Goal: Transaction & Acquisition: Purchase product/service

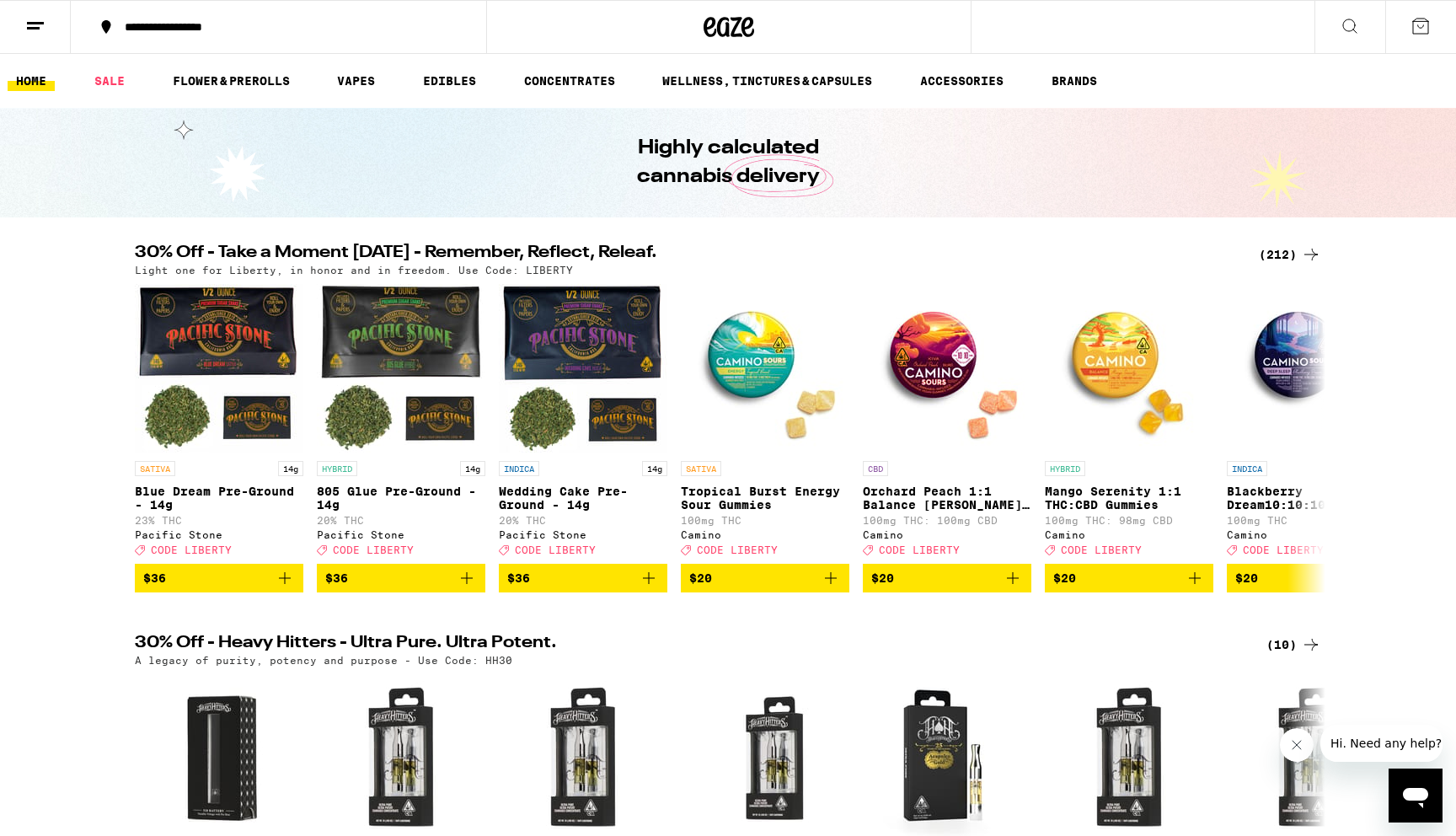
click at [1323, 248] on div "30% Off - Take a Moment [DATE] - Remember, Reflect, Releaf. (212) Light one for…" at bounding box center [728, 260] width 1213 height 32
click at [1286, 265] on div "Light one for Liberty, in honor and in freedom. Use Code: LIBERTY" at bounding box center [728, 270] width 1186 height 11
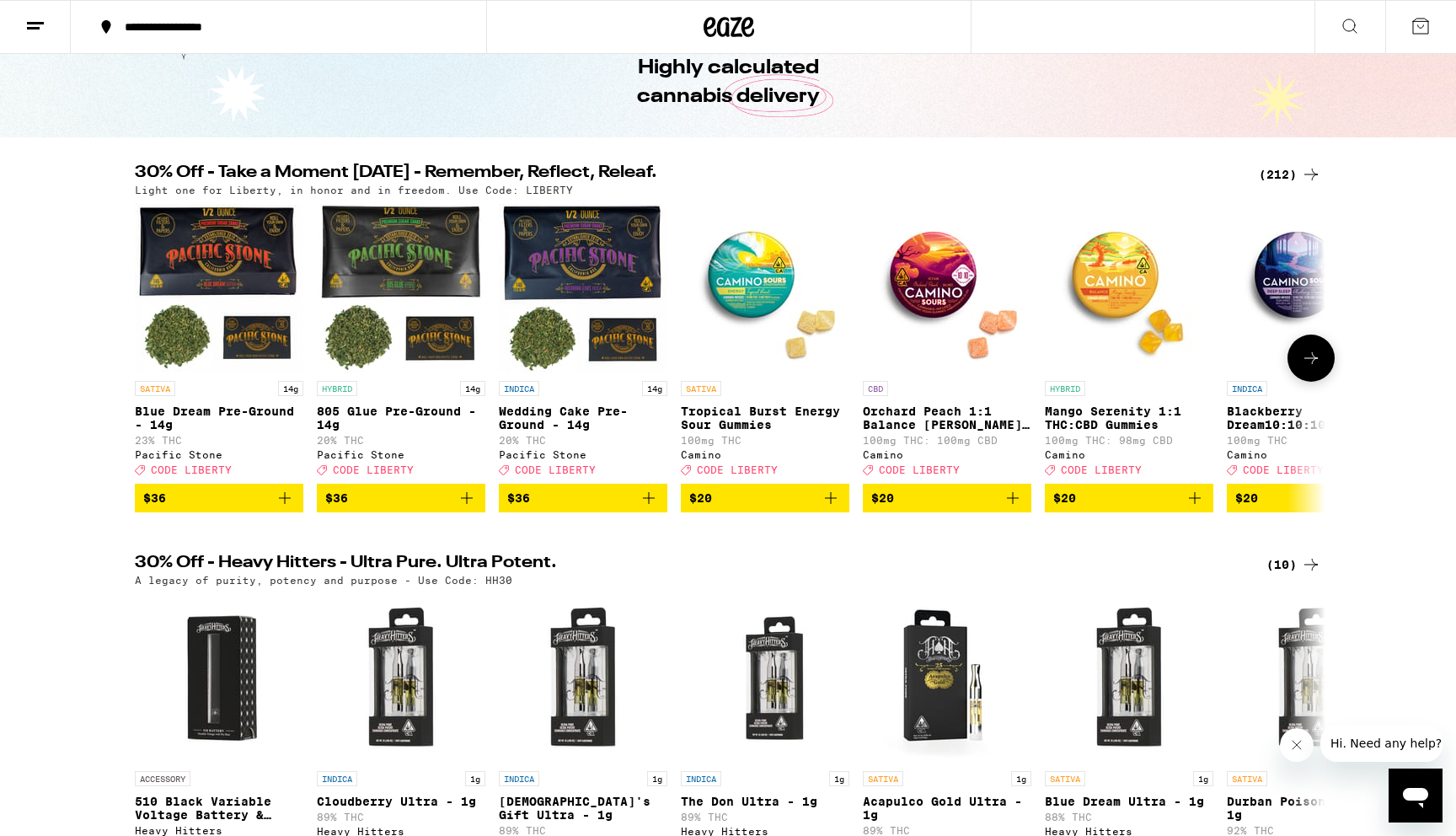
scroll to position [67, 0]
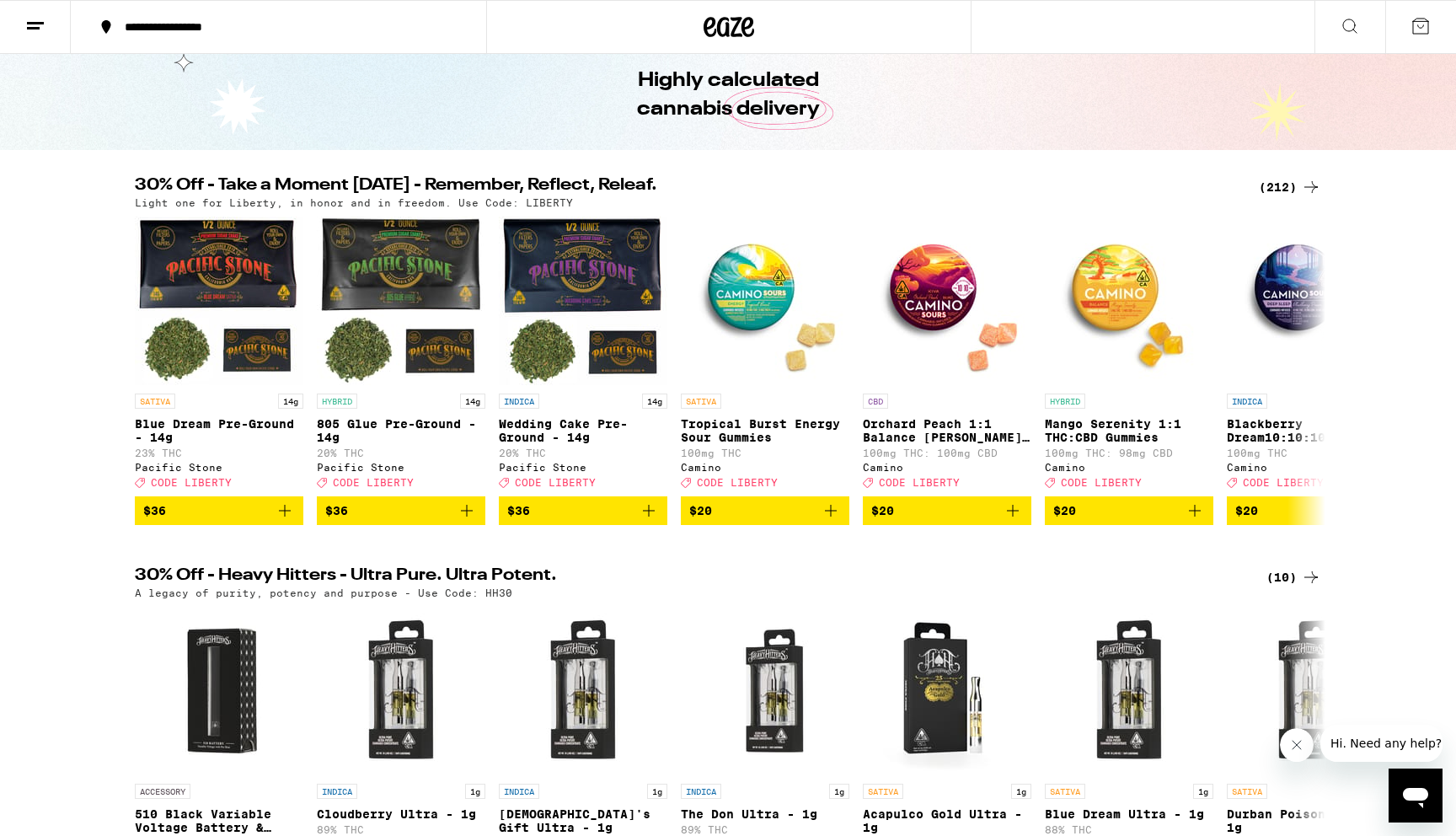
click at [1296, 203] on div "Light one for Liberty, in honor and in freedom. Use Code: LIBERTY" at bounding box center [728, 202] width 1186 height 11
click at [1283, 188] on div "(212)" at bounding box center [1289, 187] width 62 height 20
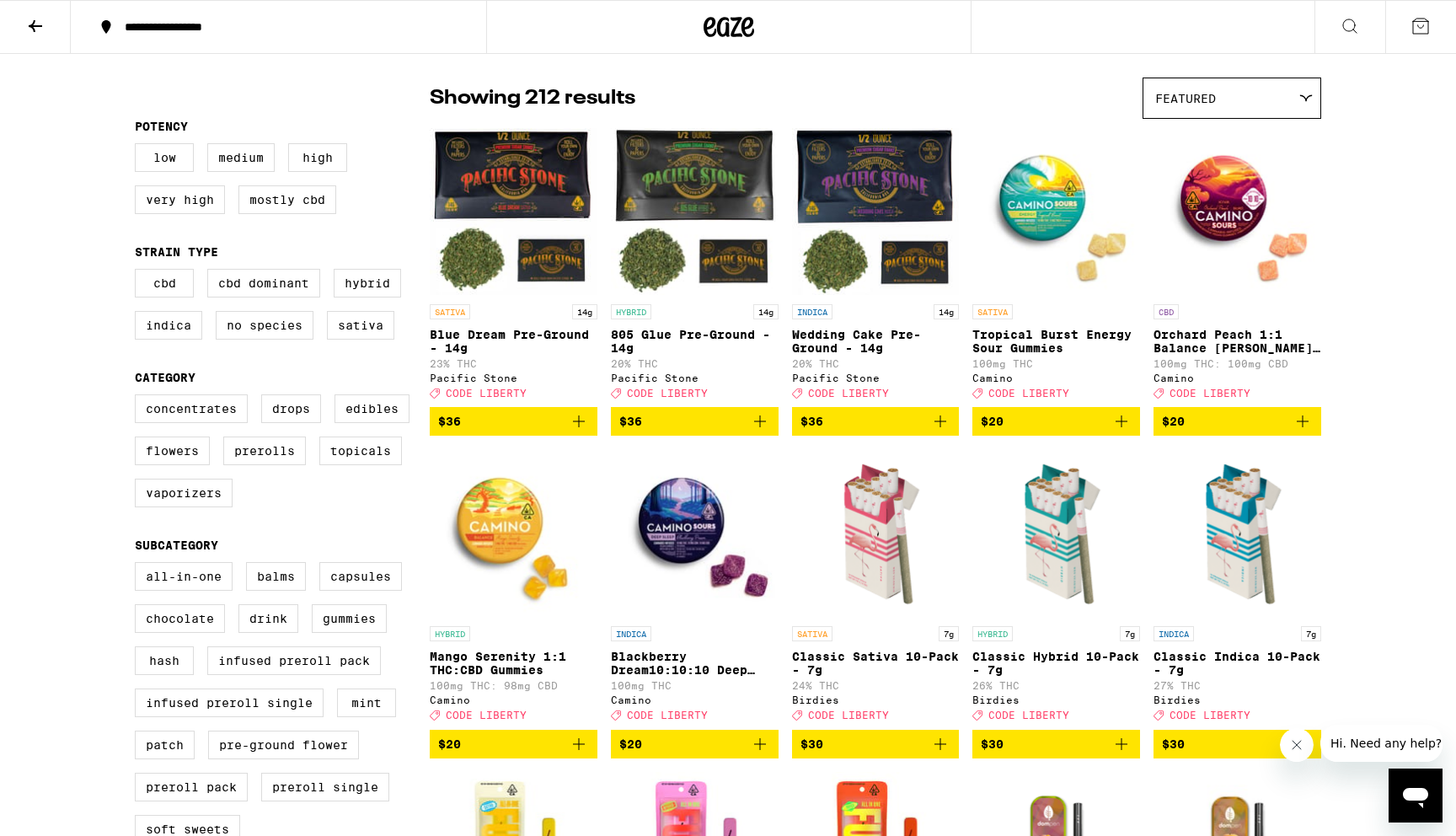
scroll to position [119, 0]
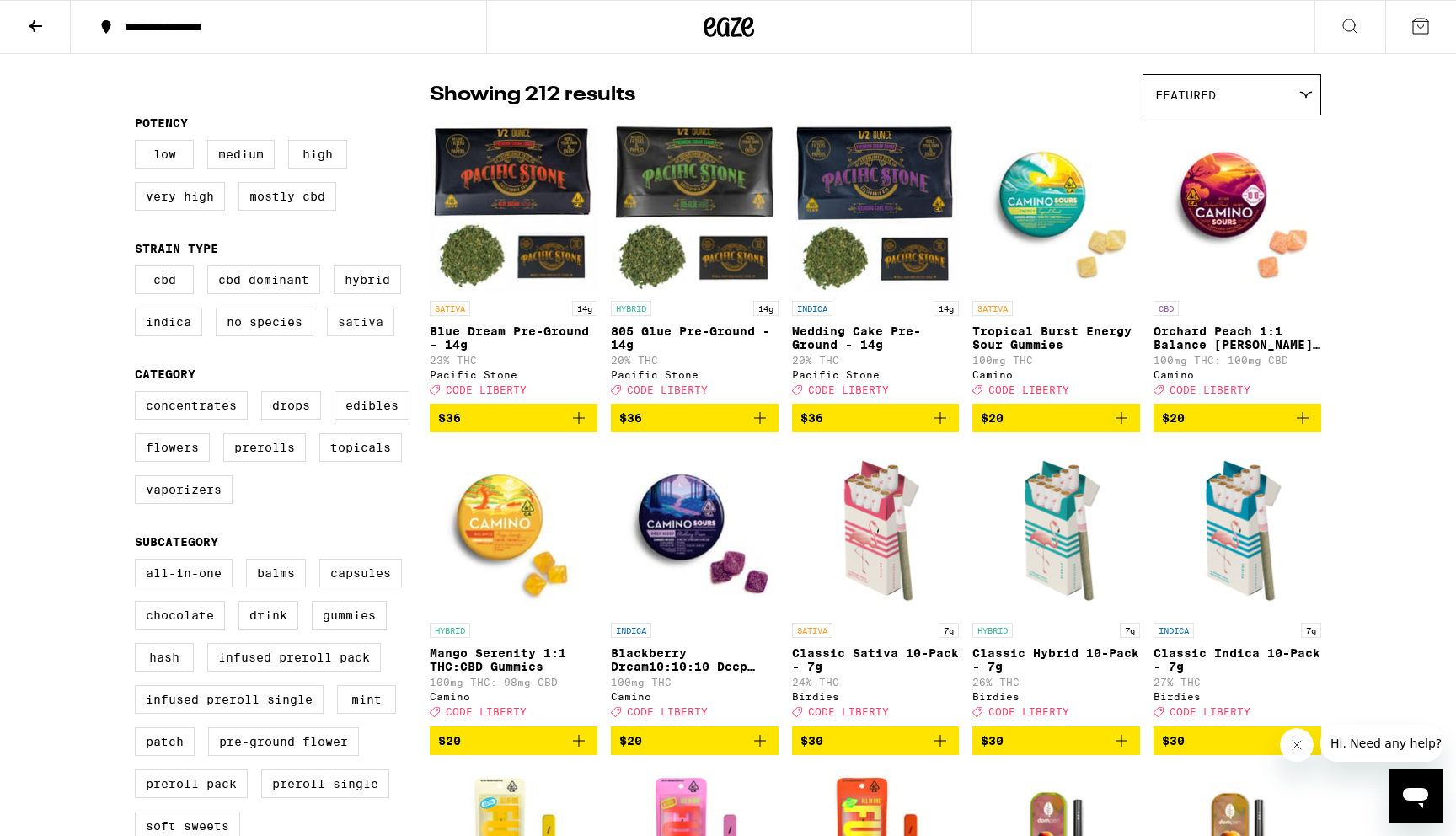
click at [348, 331] on label "Sativa" at bounding box center [360, 322] width 67 height 29
click at [139, 269] on input "Sativa" at bounding box center [138, 268] width 1 height 1
checkbox input "true"
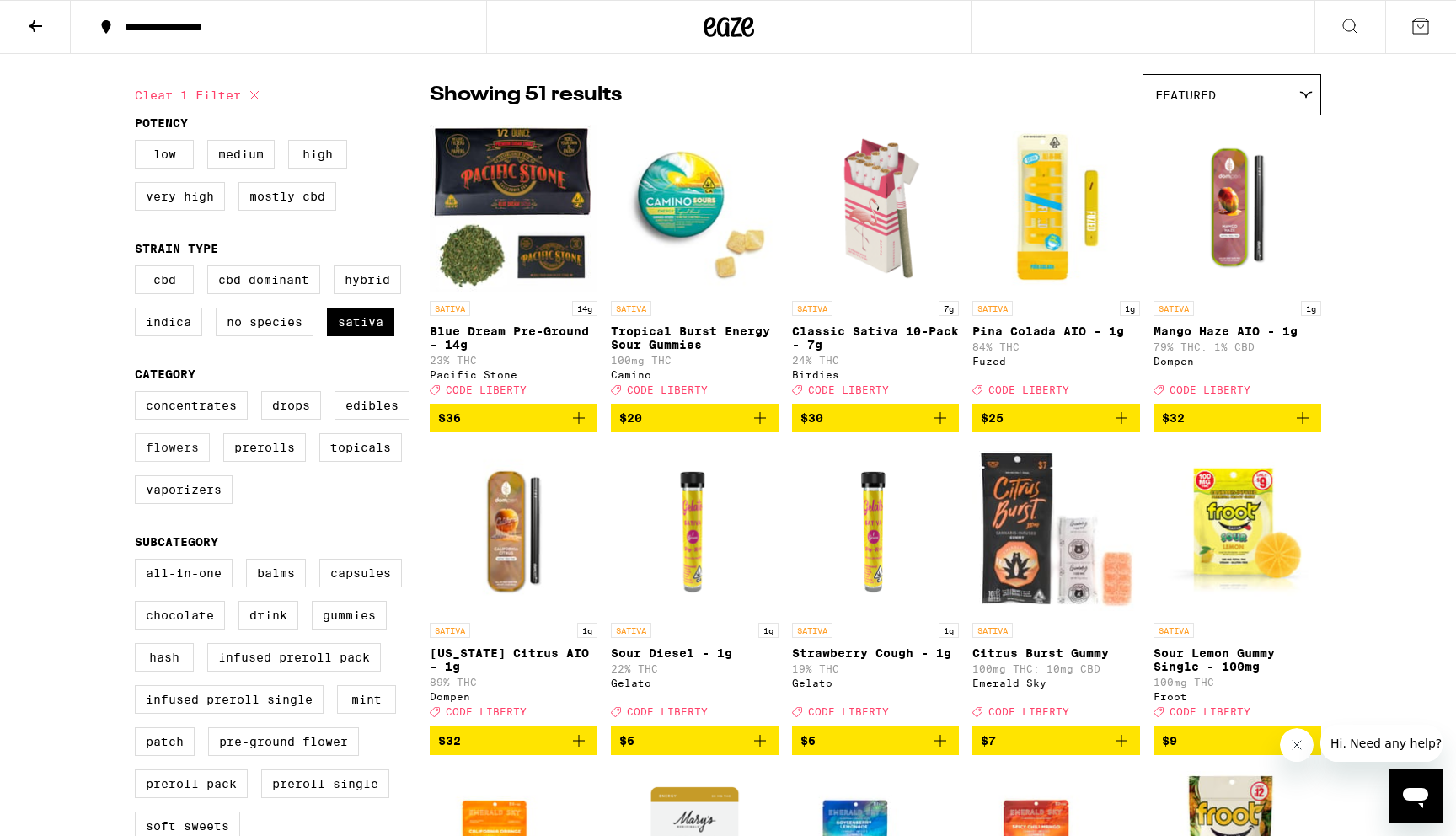
click at [166, 461] on label "Flowers" at bounding box center [173, 447] width 75 height 29
click at [139, 394] on input "Flowers" at bounding box center [138, 393] width 1 height 1
checkbox input "true"
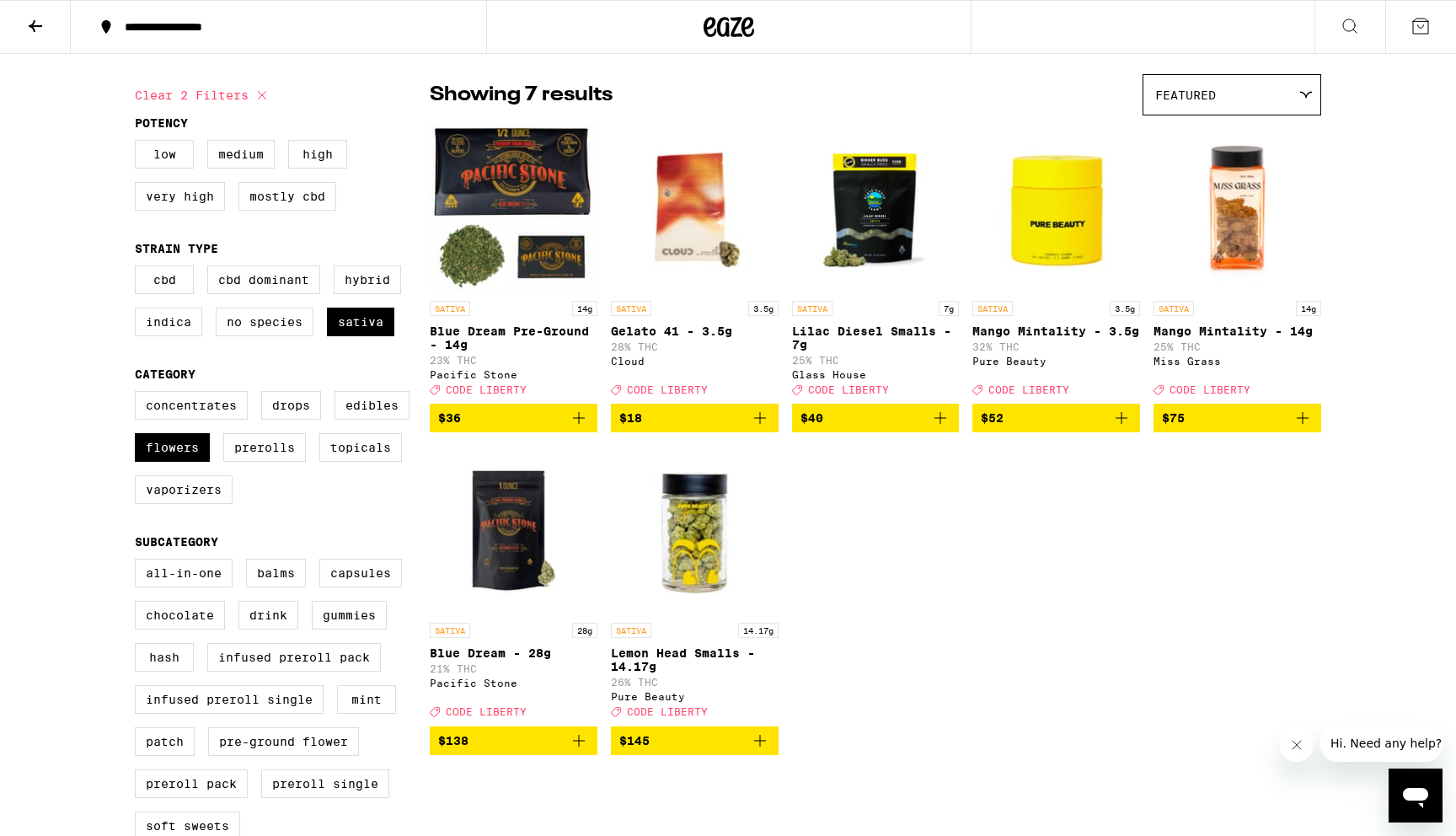
click at [763, 428] on icon "Add to bag" at bounding box center [759, 417] width 20 height 20
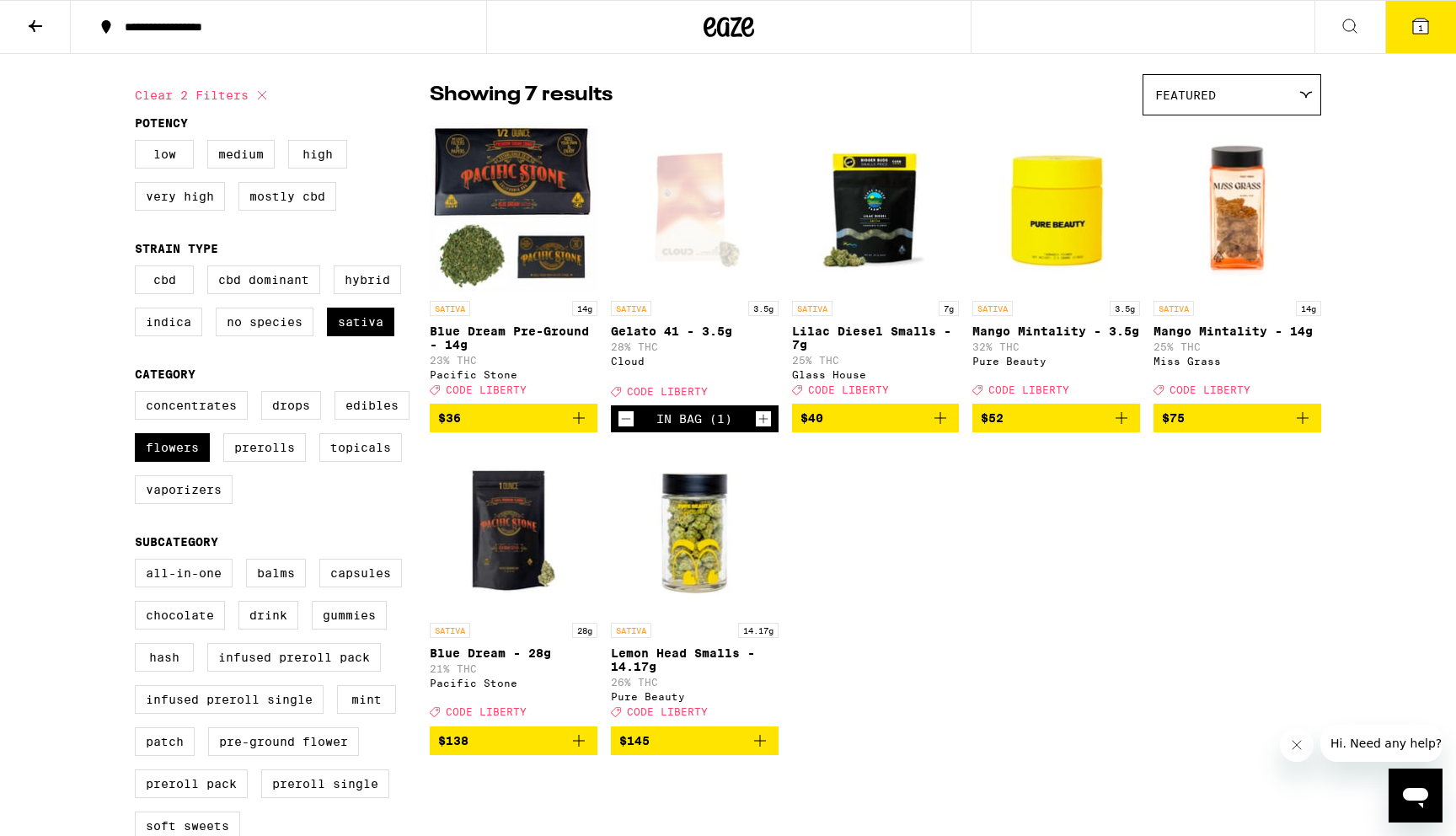
scroll to position [174, 0]
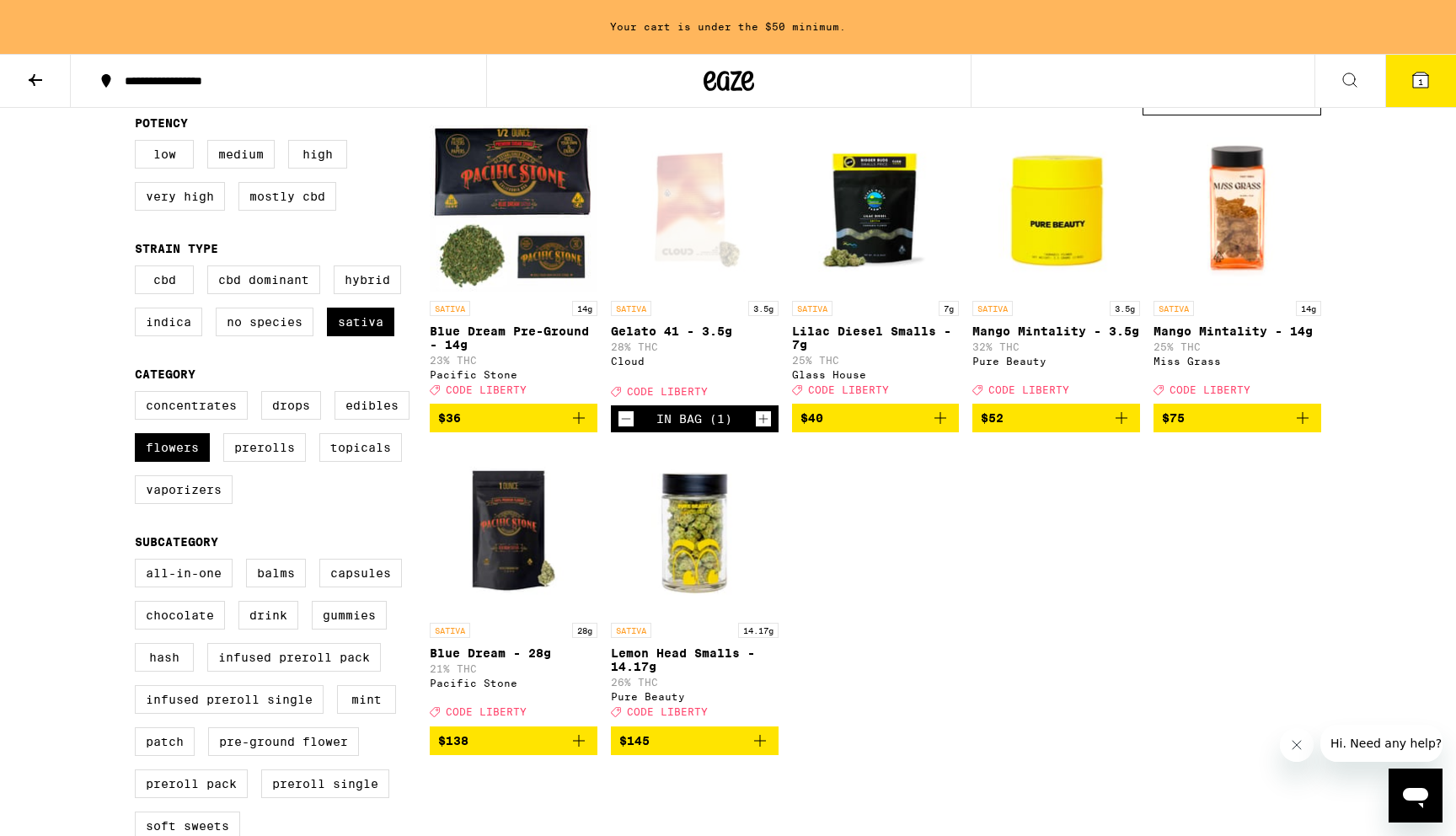
click at [1309, 428] on icon "Add to bag" at bounding box center [1302, 417] width 20 height 20
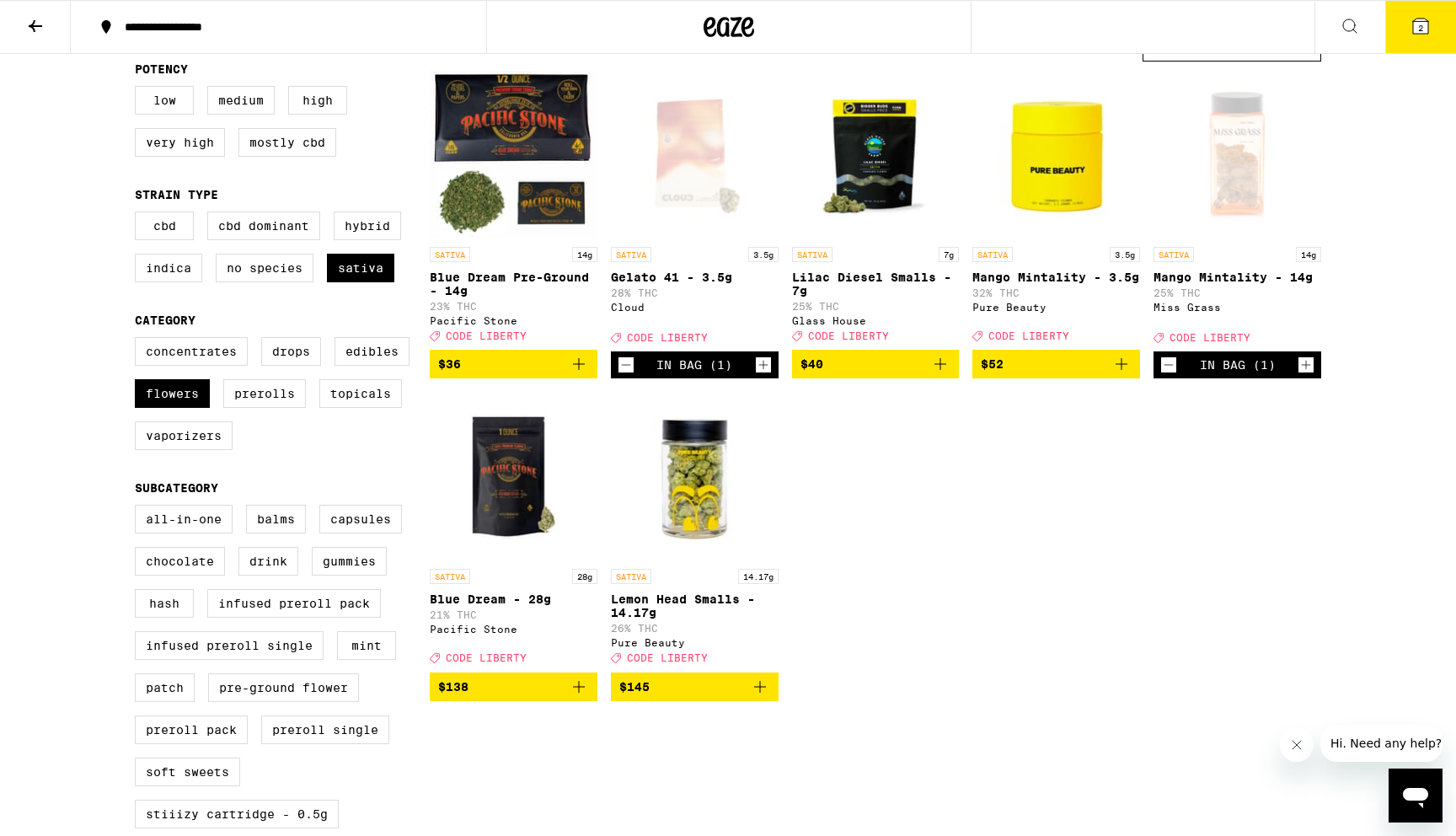
scroll to position [119, 0]
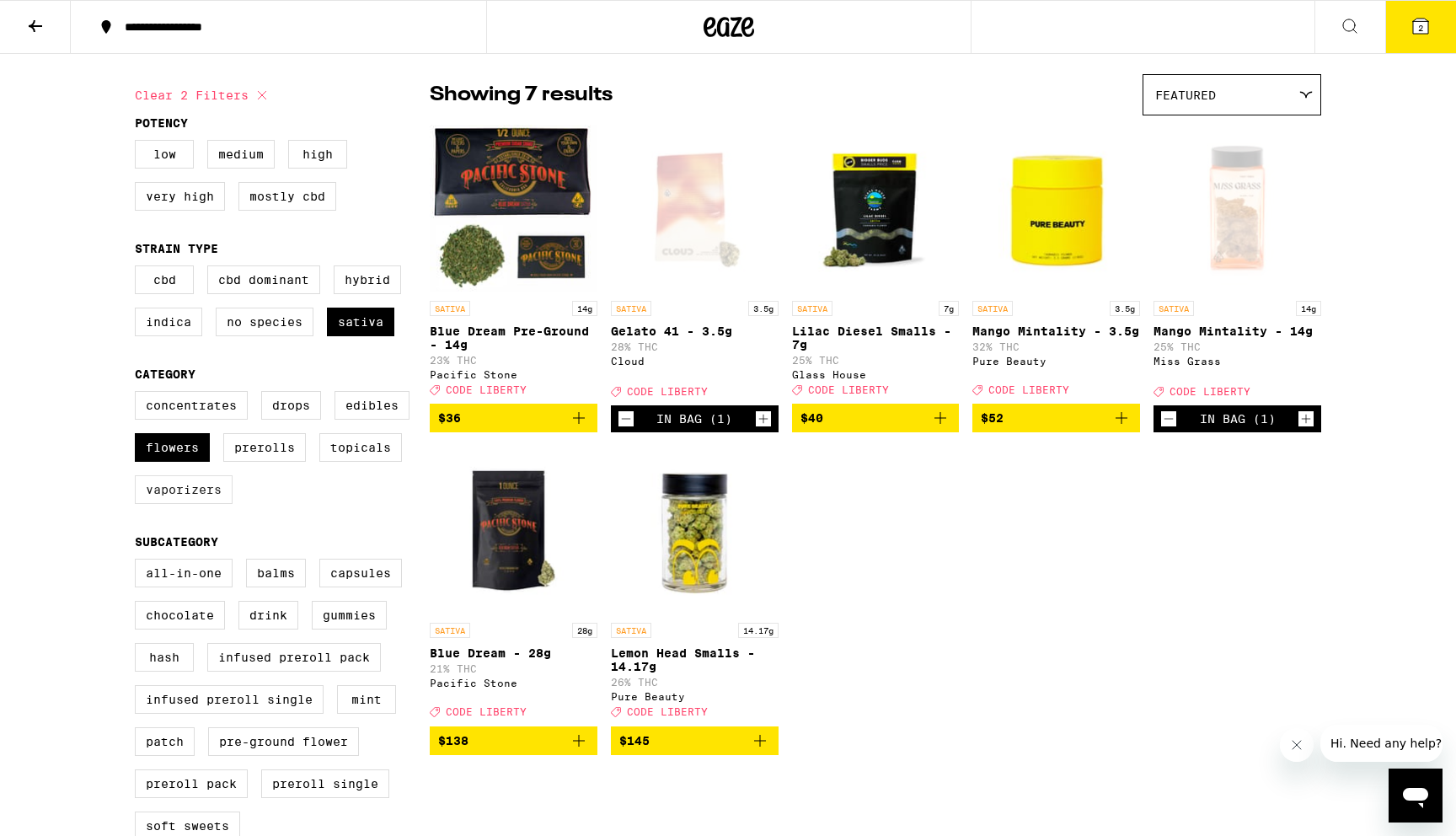
click at [222, 504] on label "Vaporizers" at bounding box center [183, 489] width 97 height 29
click at [139, 394] on input "Vaporizers" at bounding box center [138, 393] width 1 height 1
checkbox input "true"
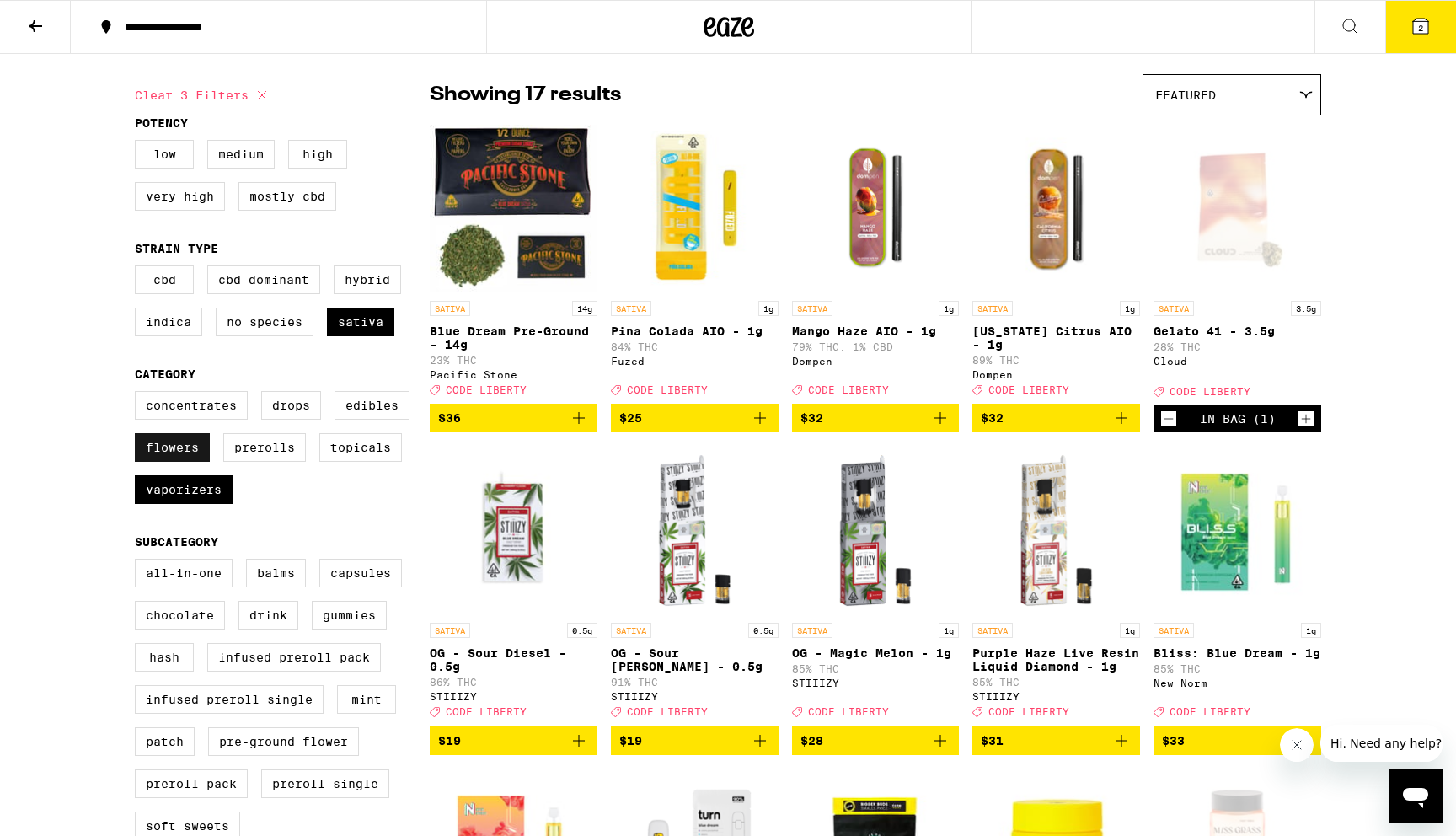
click at [169, 462] on label "Flowers" at bounding box center [173, 447] width 75 height 29
click at [139, 394] on input "Flowers" at bounding box center [138, 393] width 1 height 1
checkbox input "false"
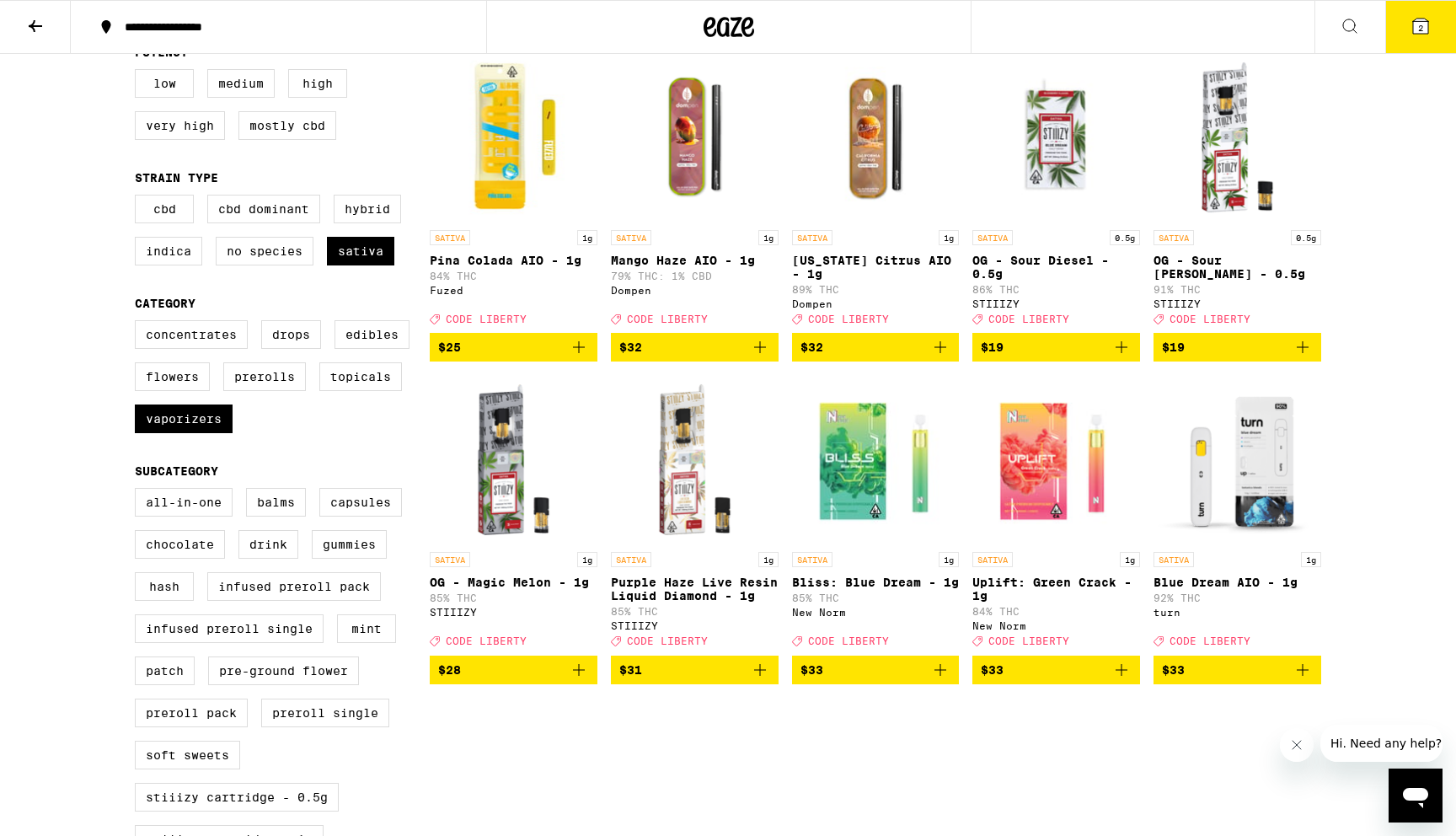
scroll to position [188, 0]
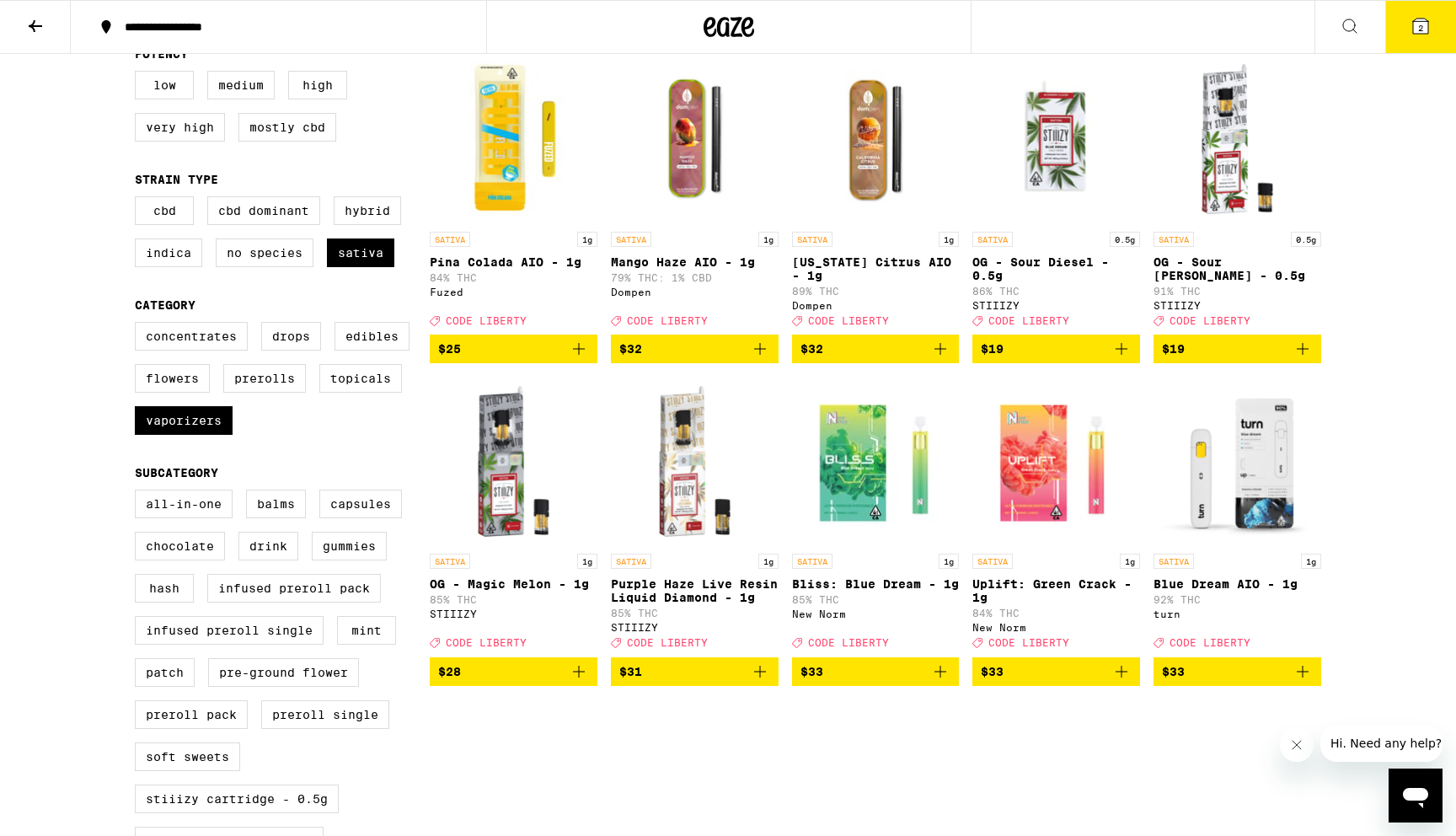
click at [705, 599] on p "Purple Haze Live Resin Liquid Diamond - 1g" at bounding box center [694, 590] width 167 height 27
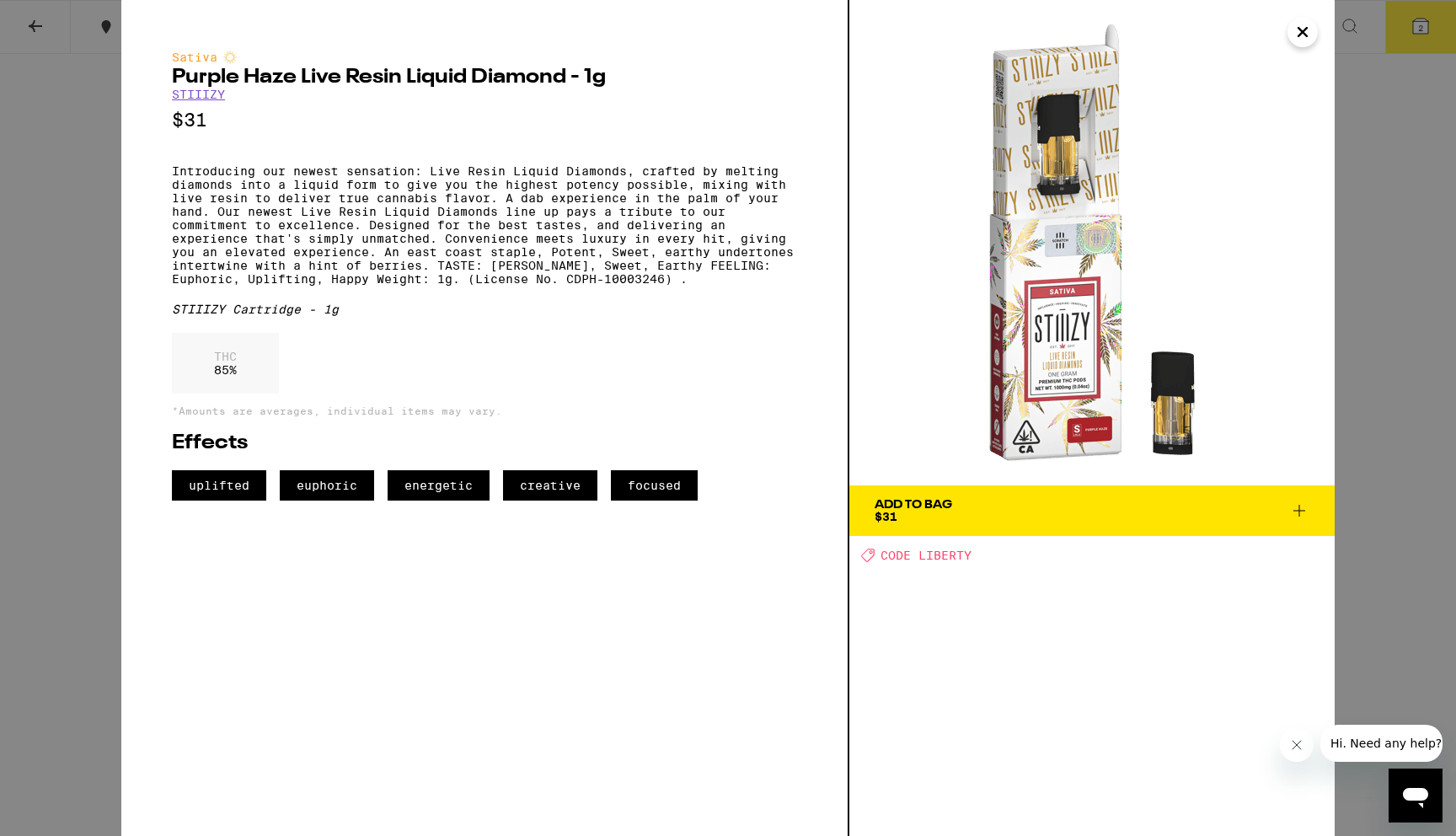
click at [37, 545] on div "Sativa Purple Haze Live Resin Liquid Diamond - 1g STIIIZY $31 Introducing our n…" at bounding box center [728, 418] width 1456 height 836
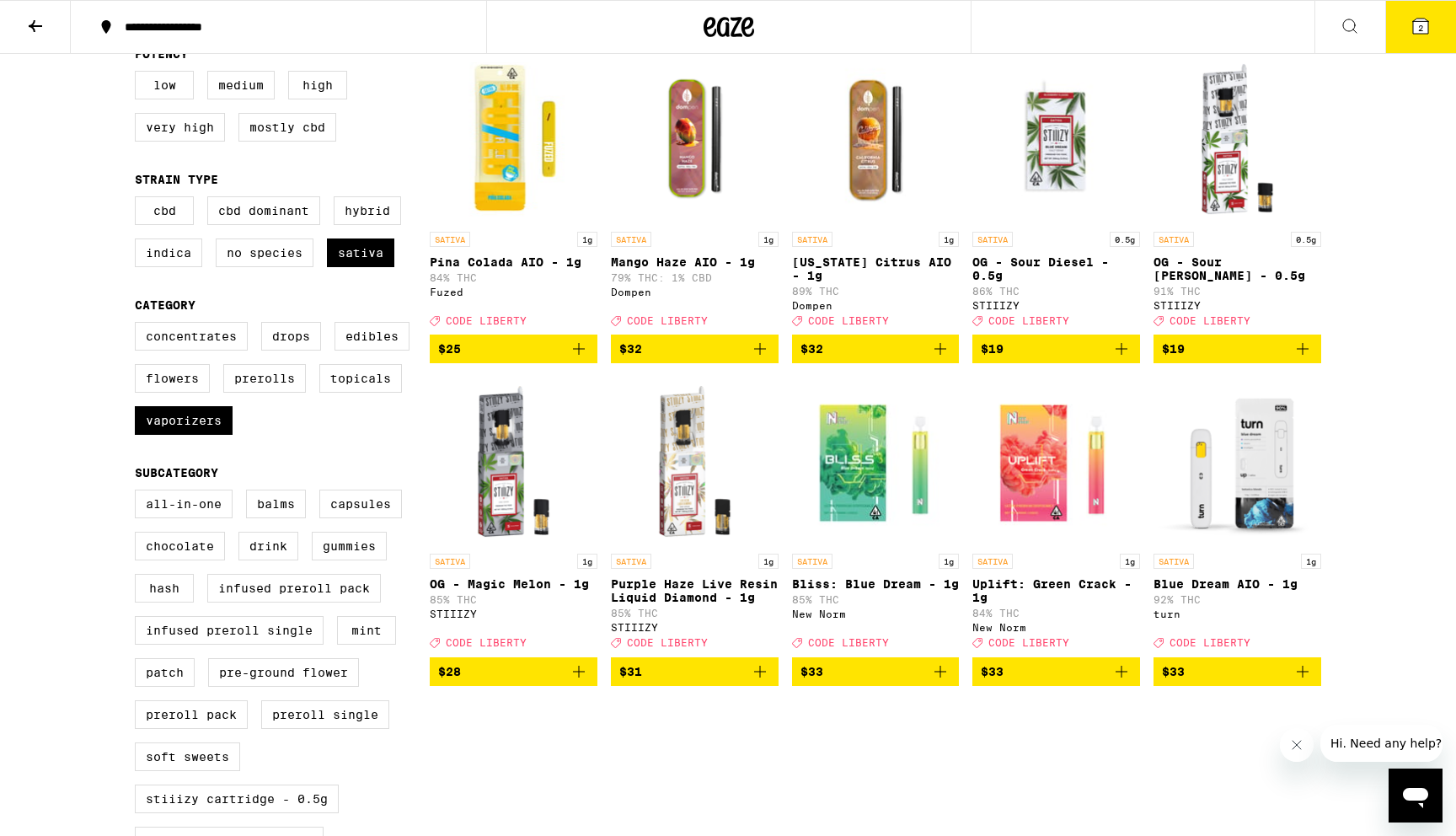
click at [701, 682] on span "$31" at bounding box center [694, 671] width 151 height 20
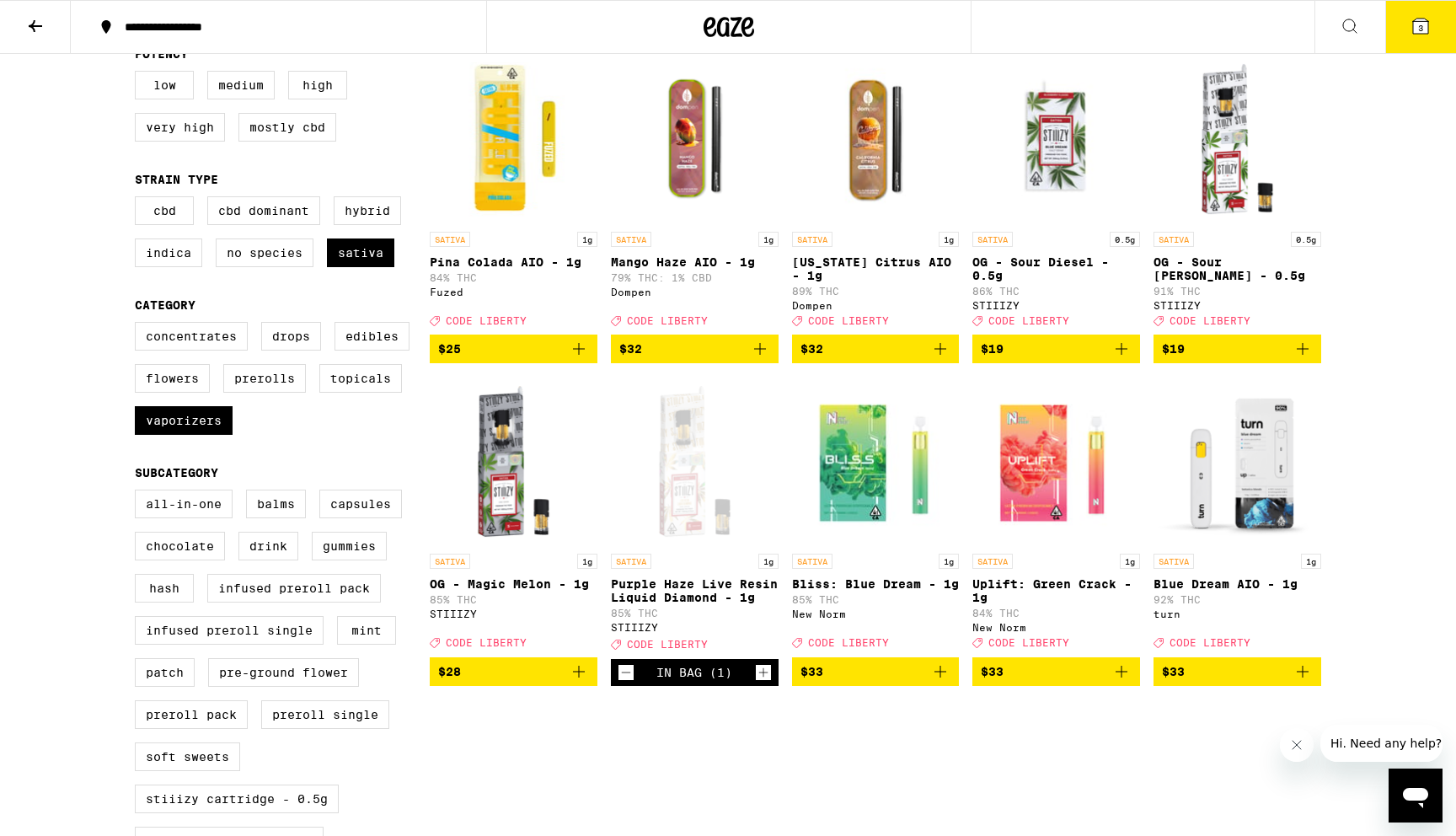
click at [1417, 48] on button "3" at bounding box center [1420, 27] width 71 height 53
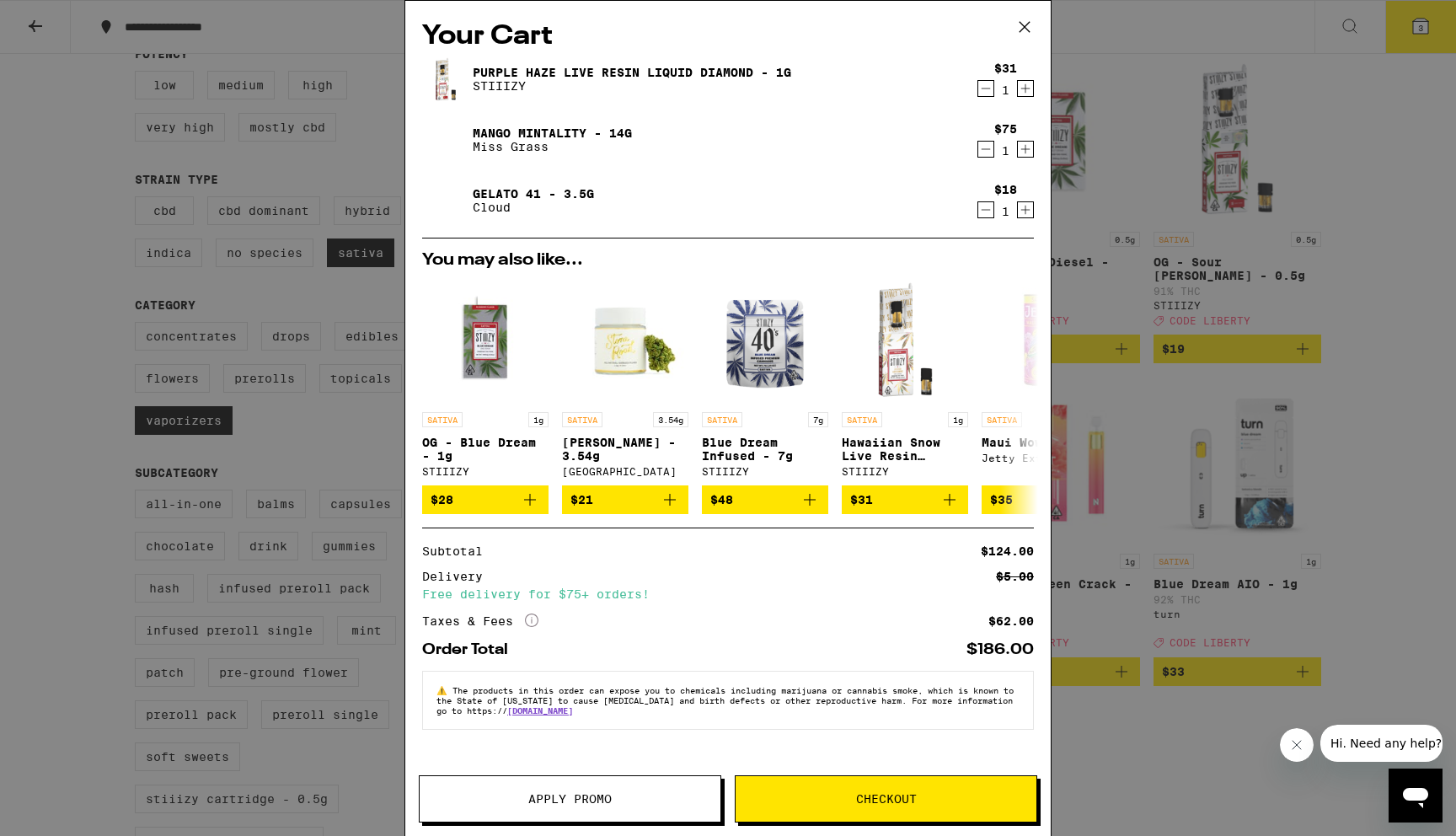
click at [504, 797] on span "Apply Promo" at bounding box center [570, 797] width 301 height 11
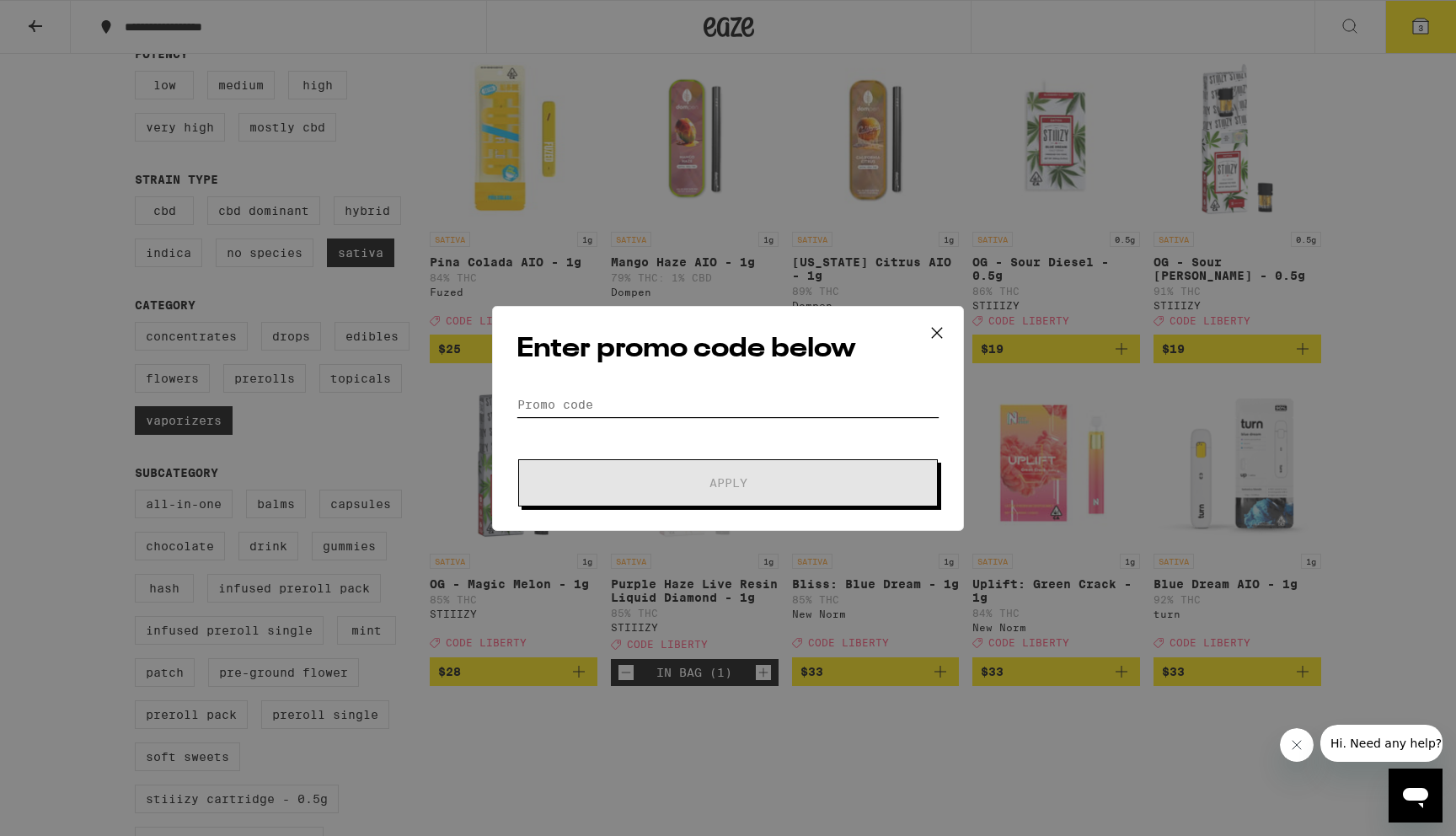
click at [607, 396] on input "Promo Code" at bounding box center [728, 404] width 423 height 25
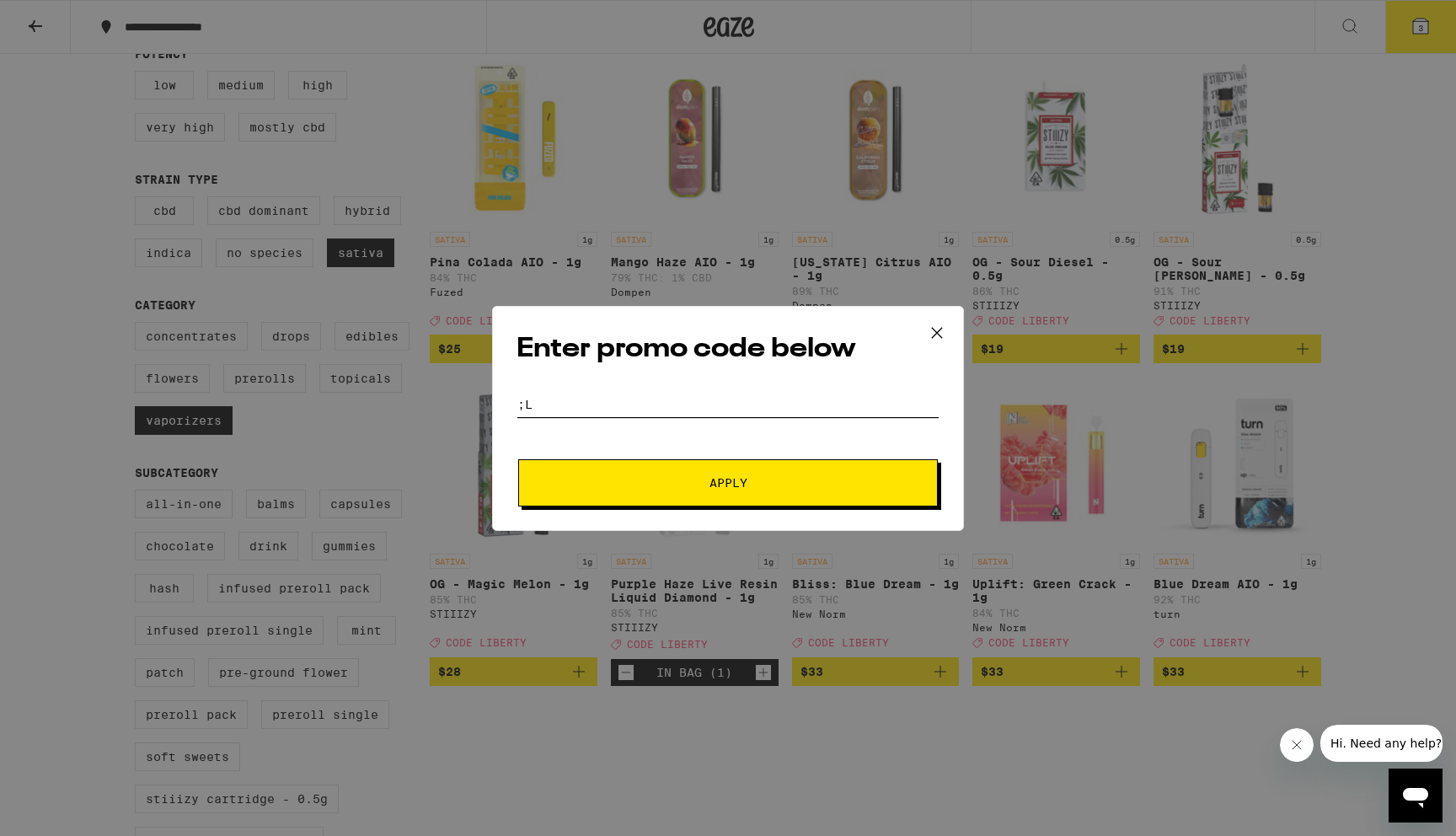
type input ";"
type input "liberty"
click at [518, 459] on button "Apply" at bounding box center [728, 483] width 420 height 47
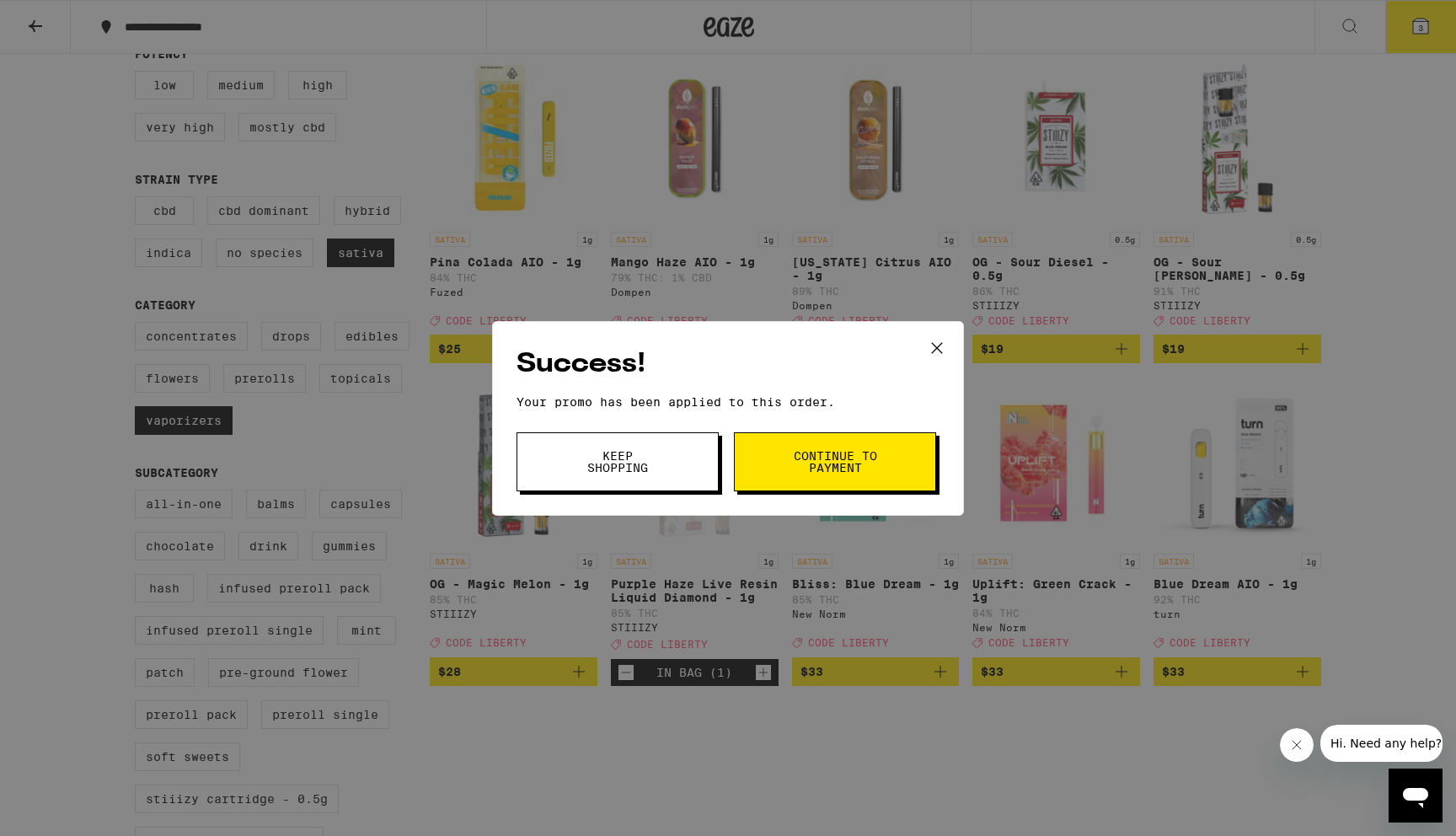
click at [822, 487] on button "Continue to payment" at bounding box center [835, 461] width 202 height 59
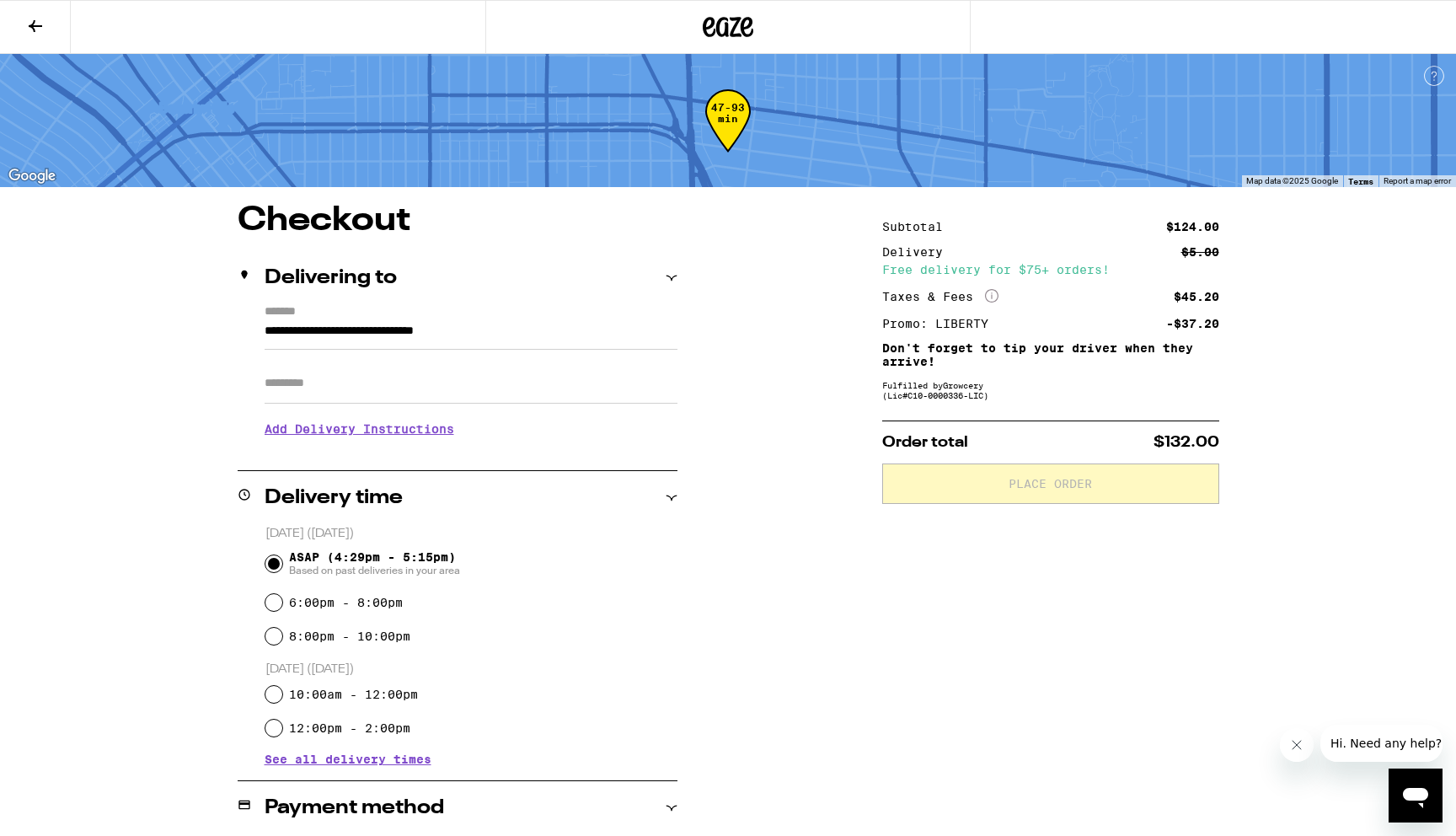
click at [404, 350] on input "**********" at bounding box center [471, 335] width 413 height 29
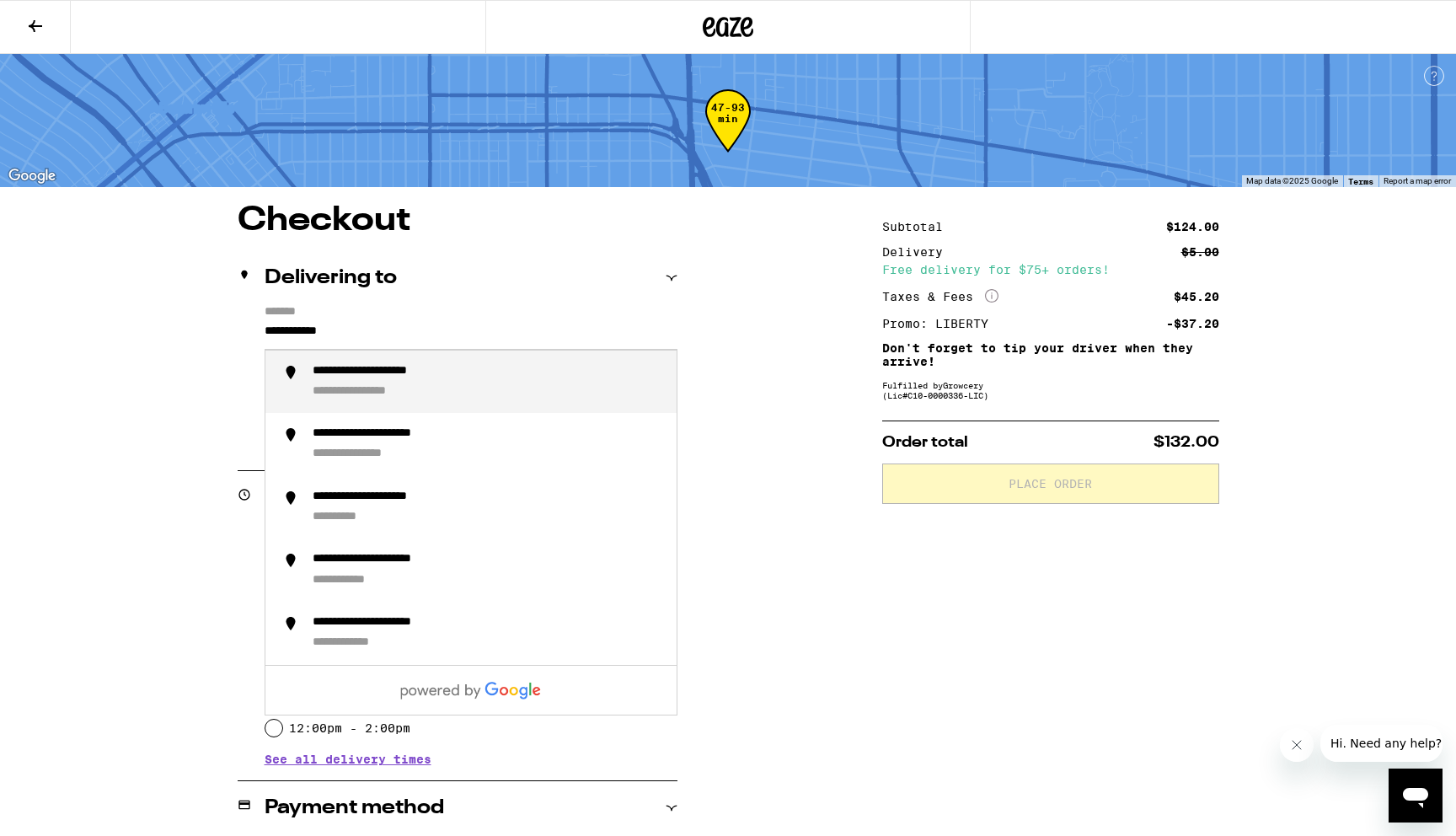
click at [423, 374] on div "**********" at bounding box center [396, 372] width 167 height 16
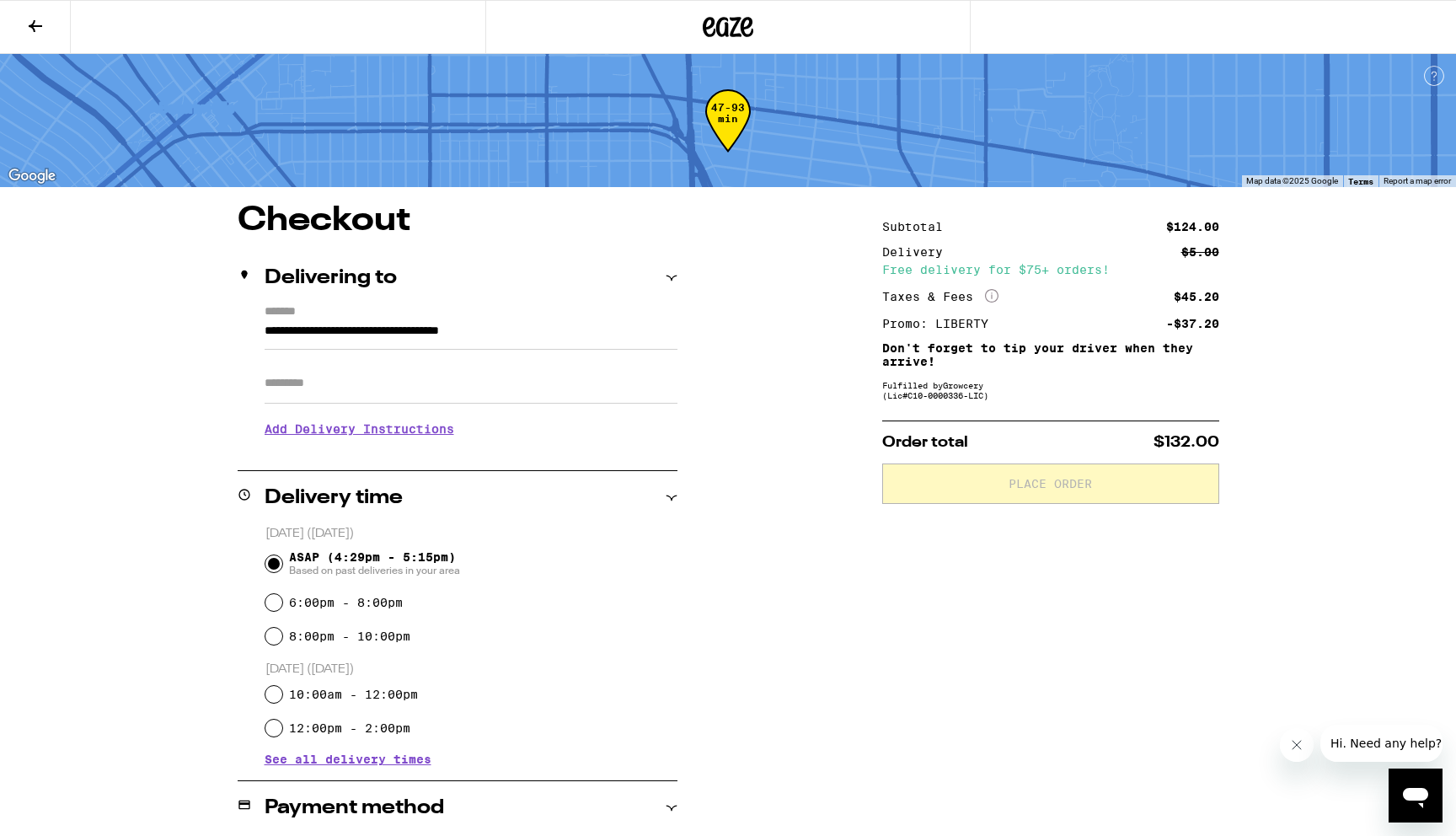
type input "**********"
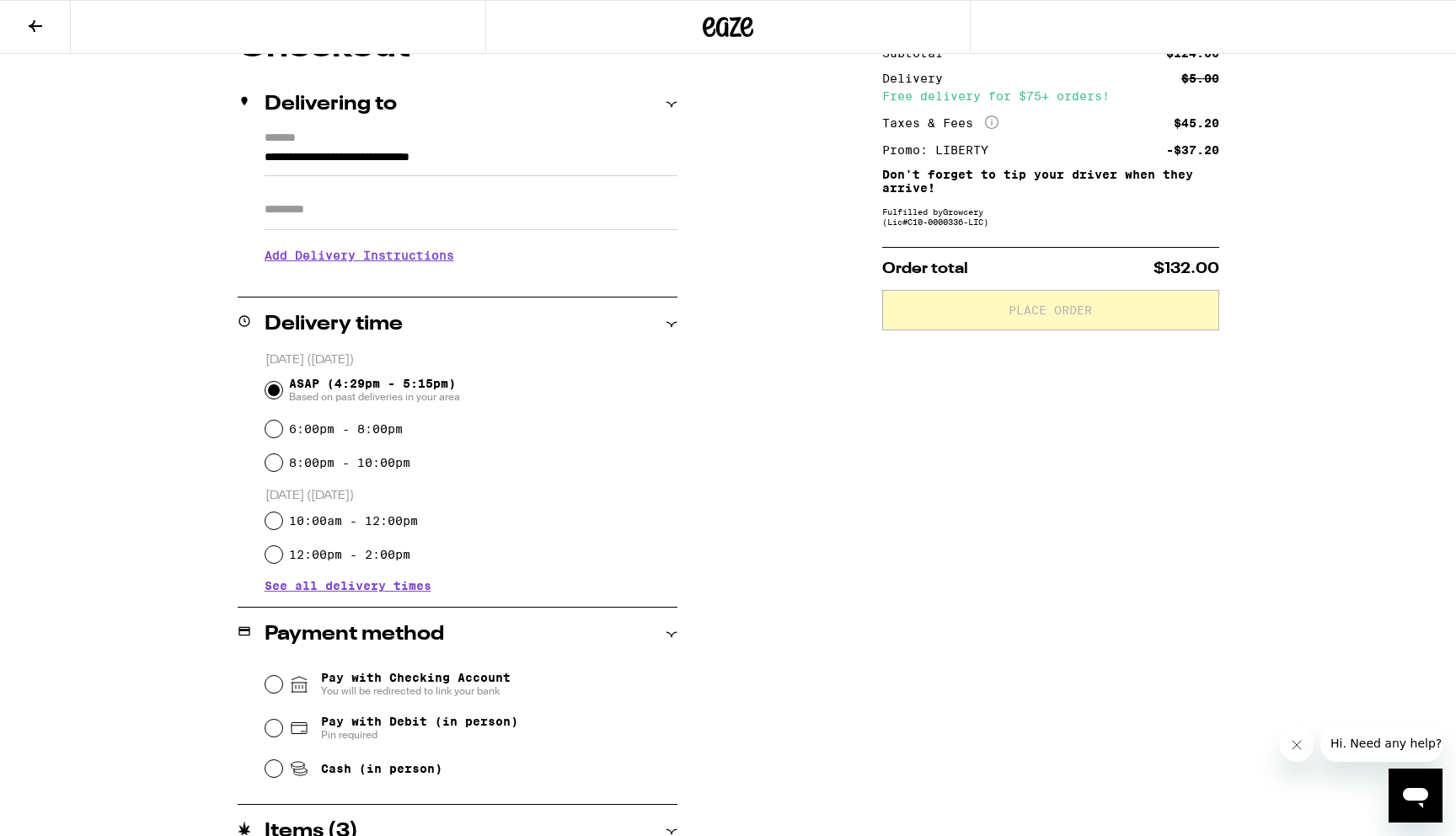
scroll to position [379, 0]
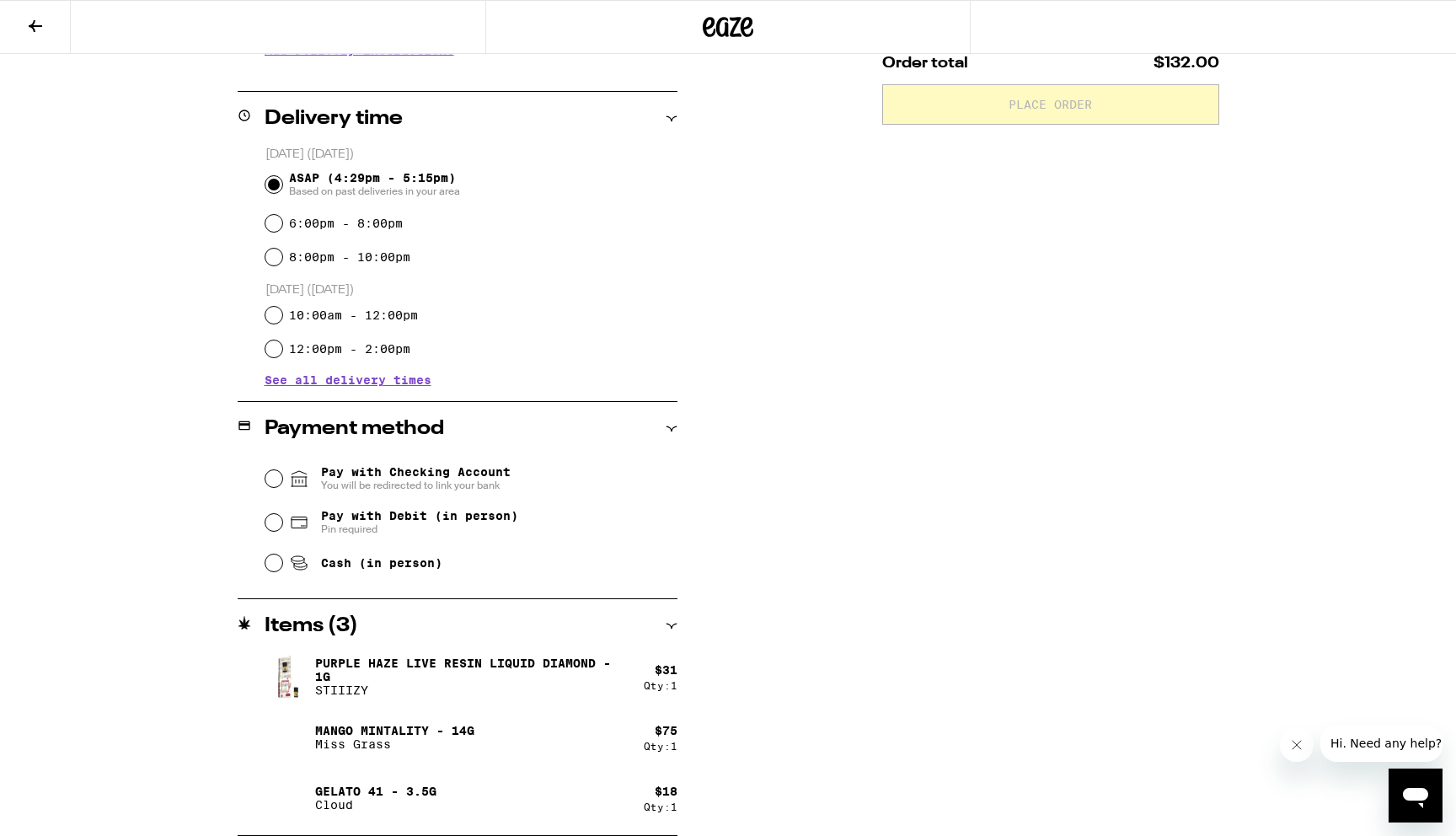
click at [466, 522] on span "Pay with Debit (in person)" at bounding box center [419, 515] width 197 height 13
click at [282, 522] on input "Pay with Debit (in person) Pin required" at bounding box center [273, 521] width 17 height 17
radio input "true"
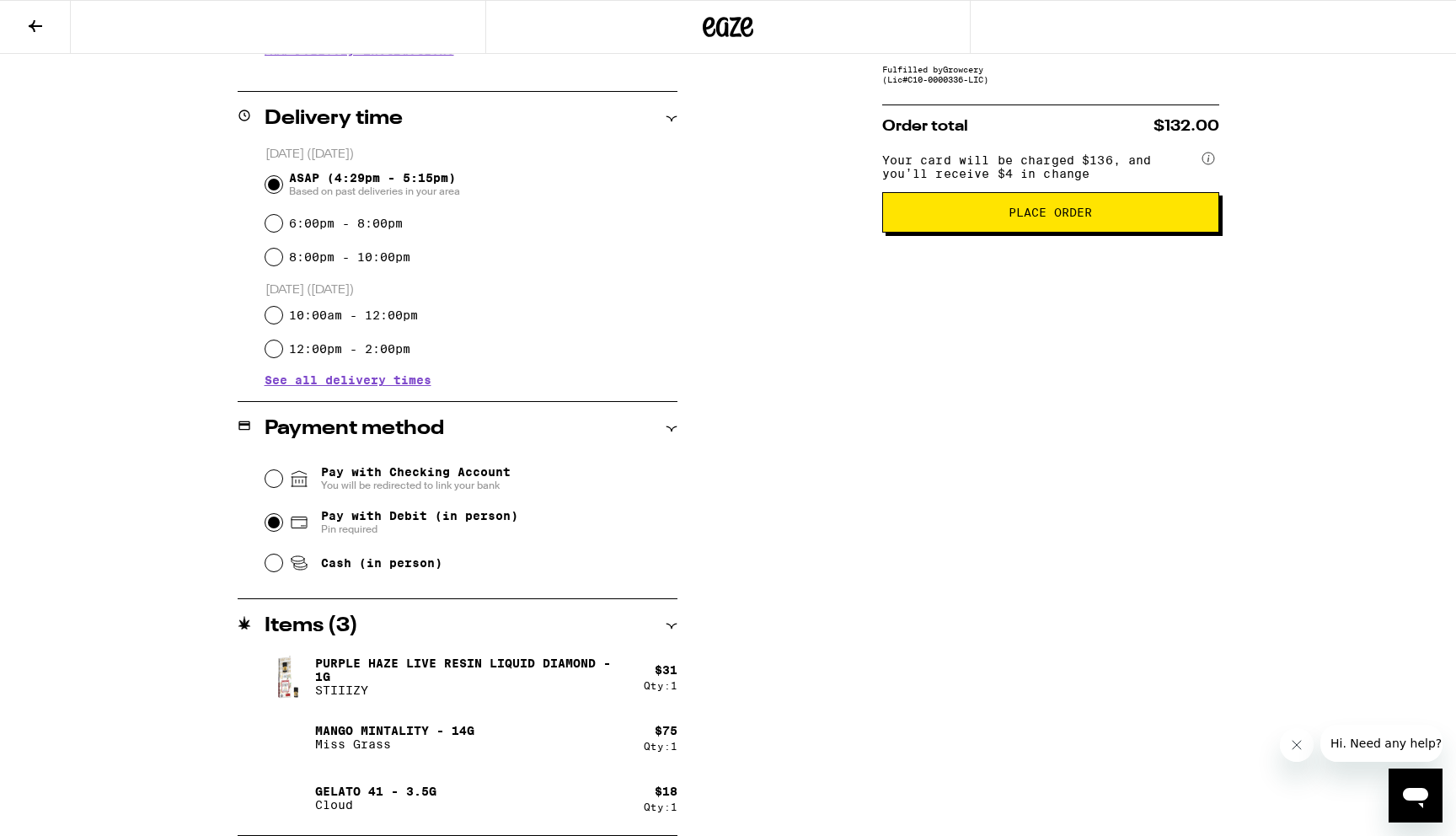
click at [1118, 218] on span "Place Order" at bounding box center [1051, 211] width 309 height 11
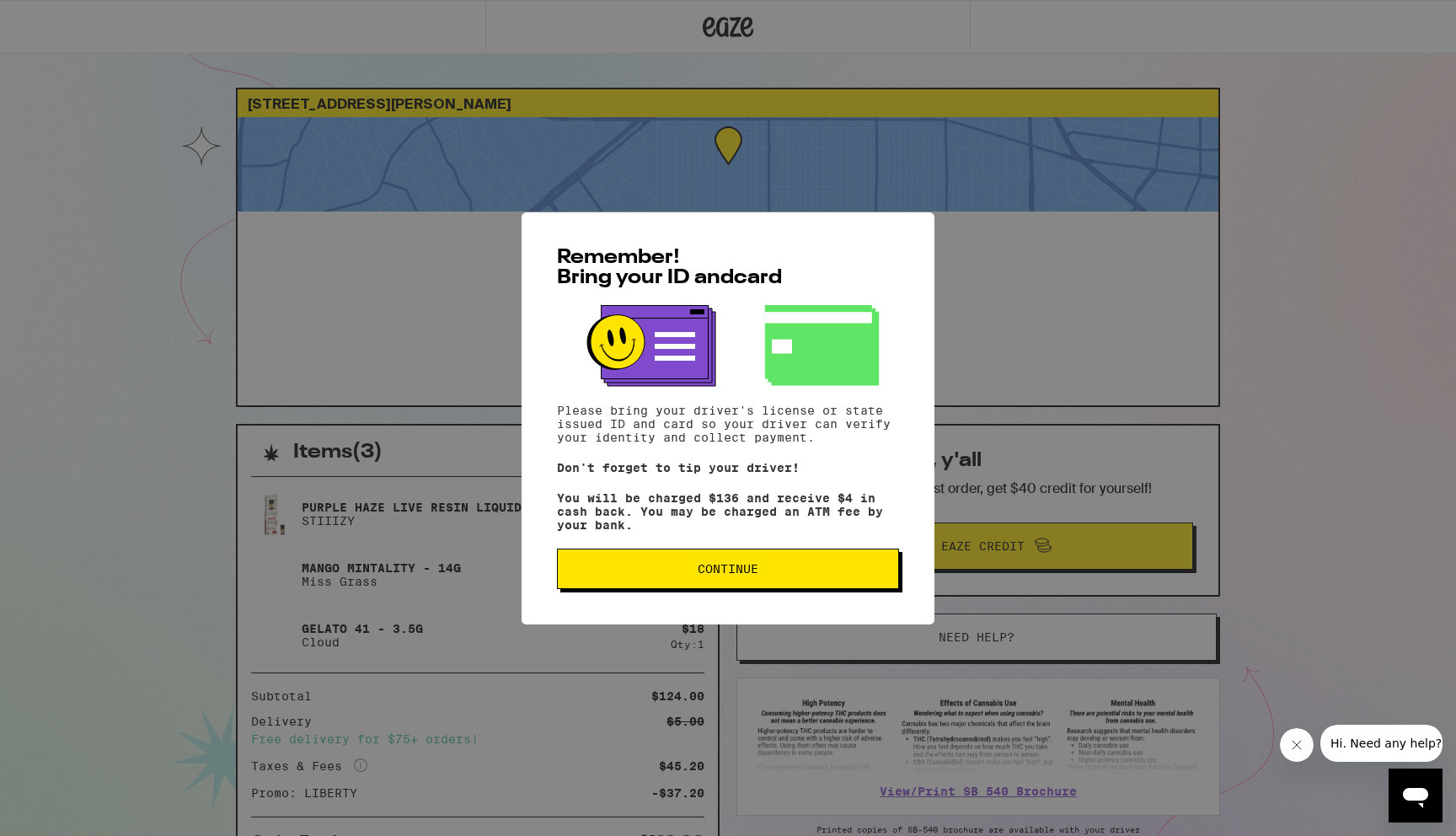
click at [791, 583] on button "Continue" at bounding box center [728, 569] width 342 height 40
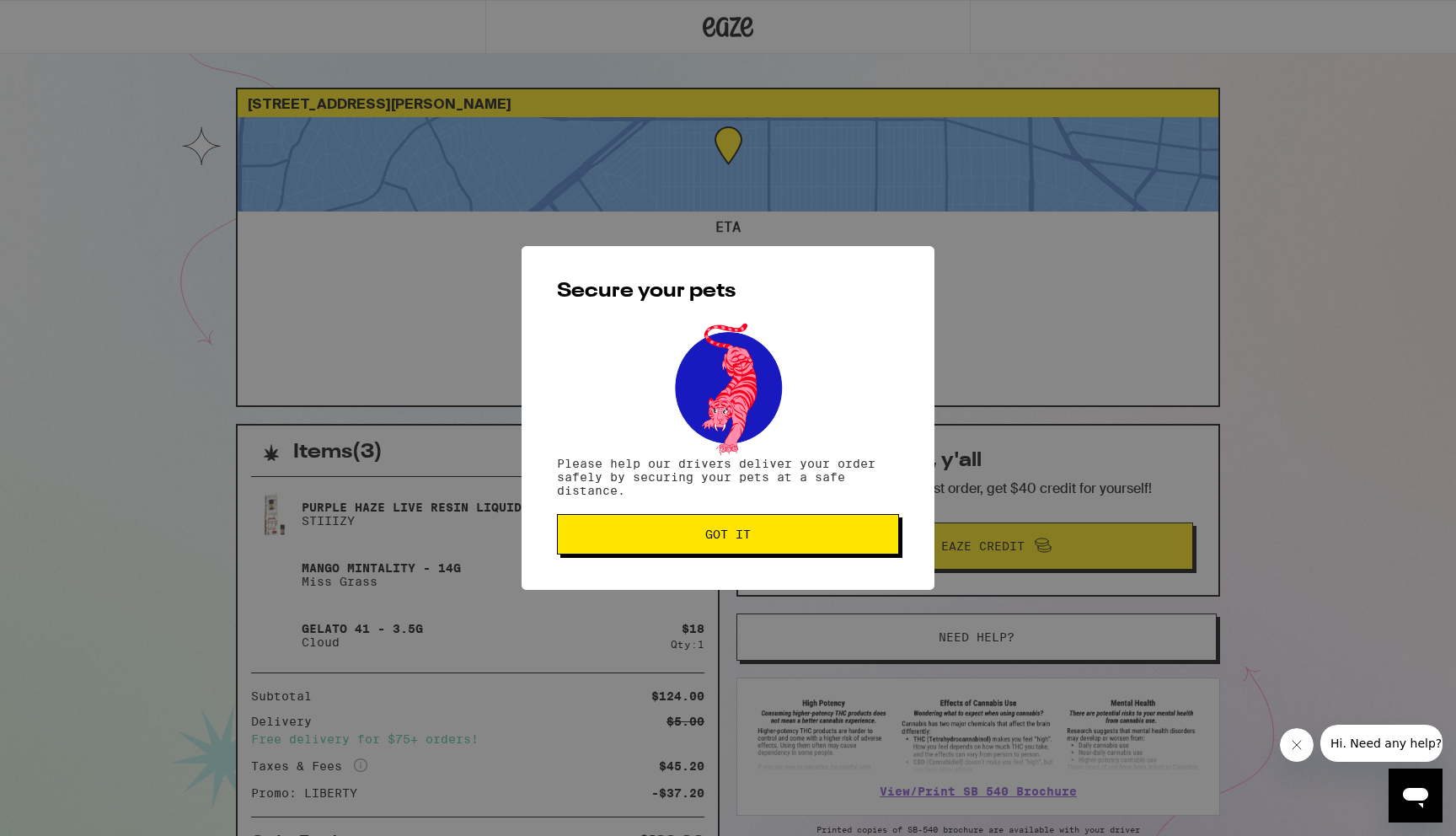
click at [831, 537] on span "Got it" at bounding box center [728, 534] width 314 height 11
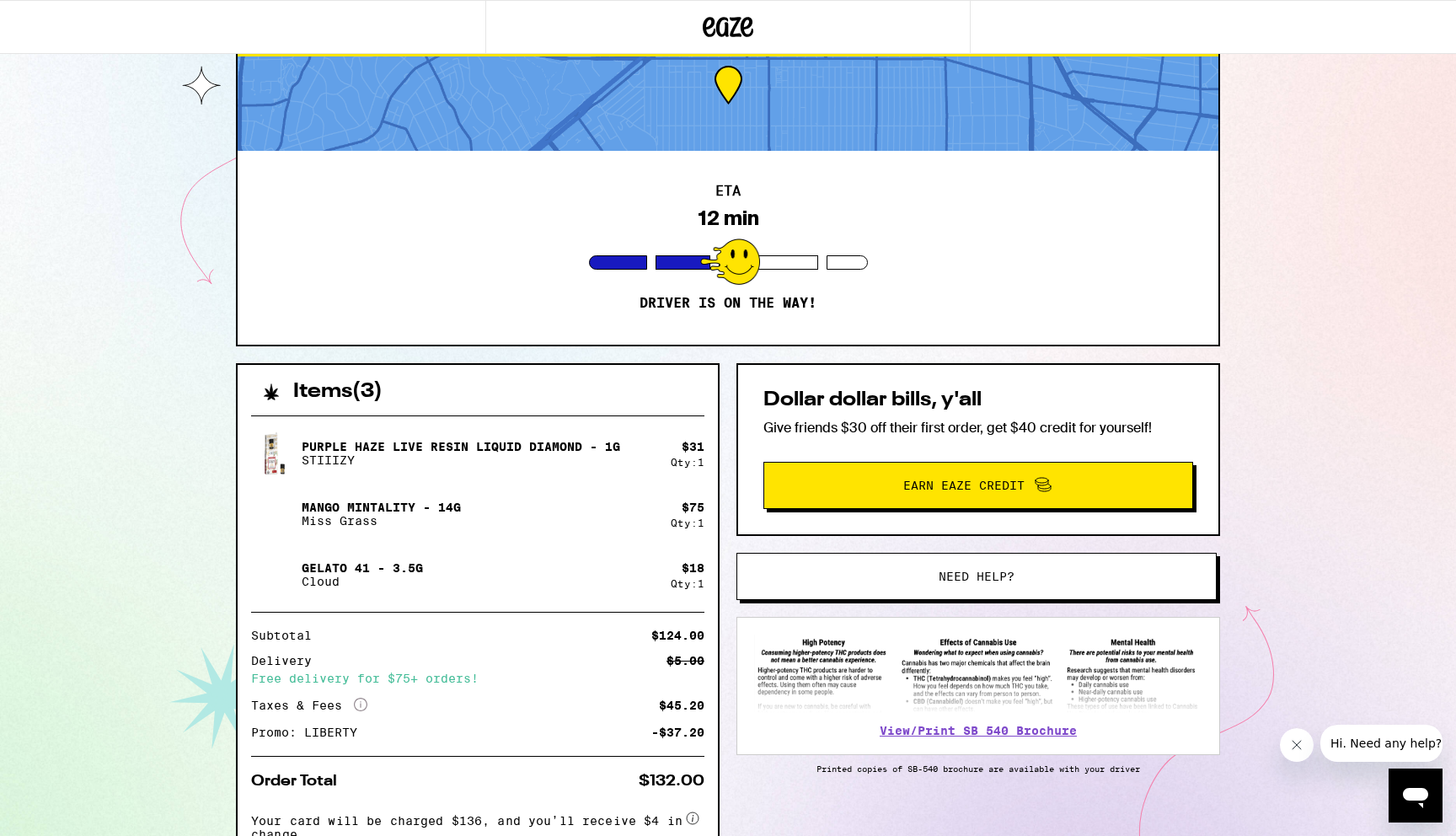
scroll to position [65, 0]
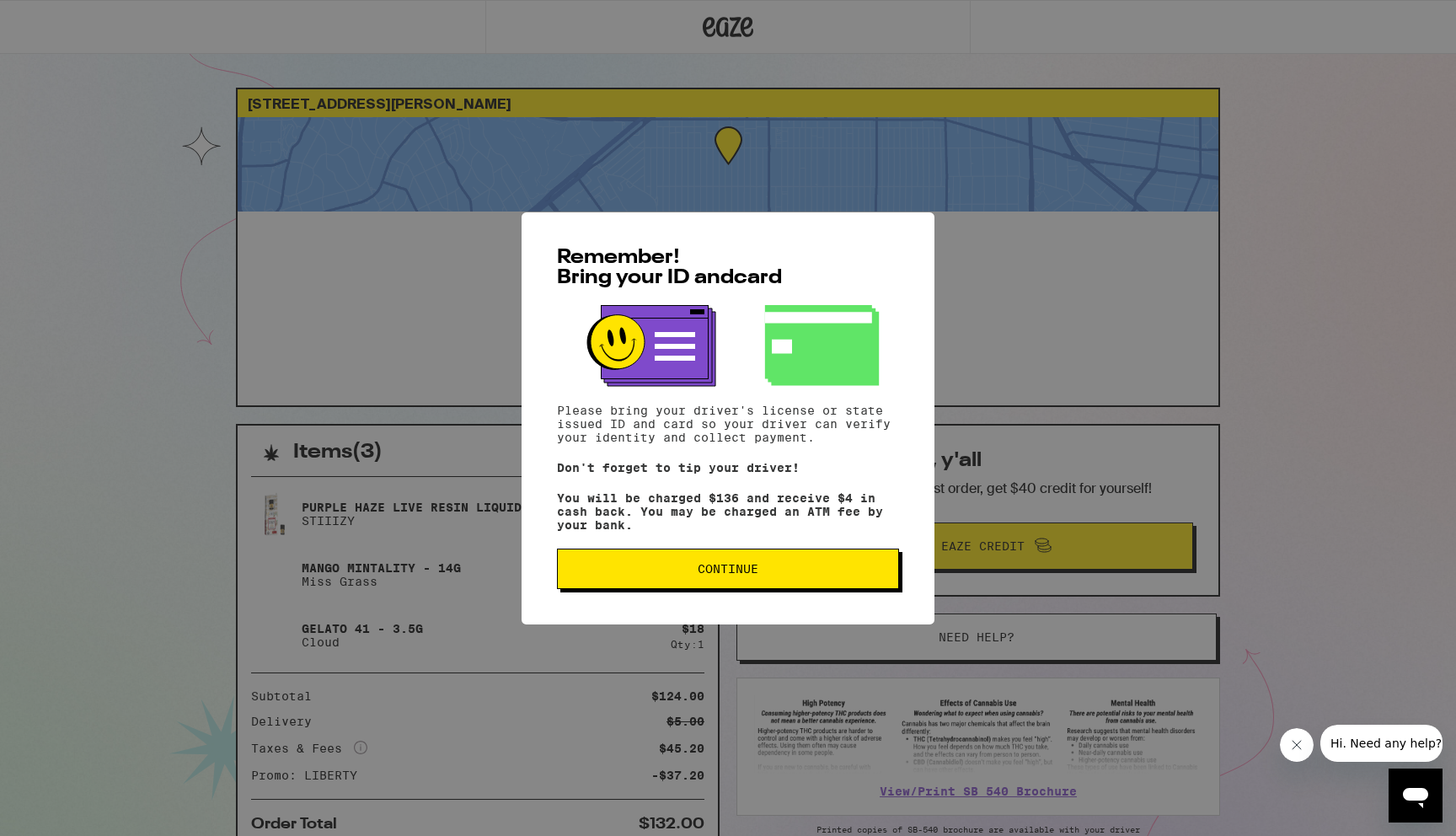
click at [766, 575] on span "Continue" at bounding box center [728, 568] width 314 height 11
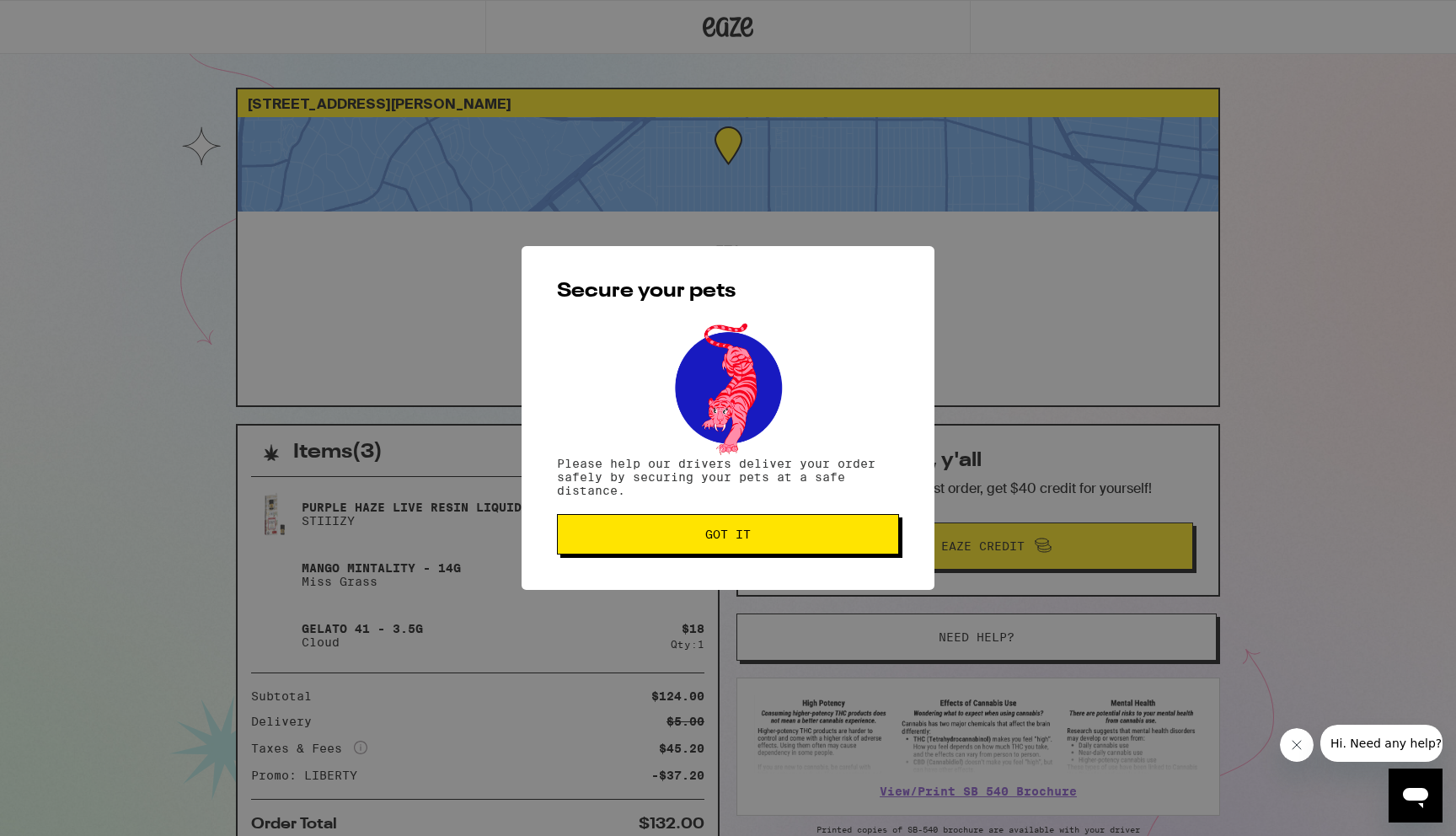
click at [723, 532] on span "Got it" at bounding box center [728, 534] width 46 height 11
